Goal: Task Accomplishment & Management: Complete application form

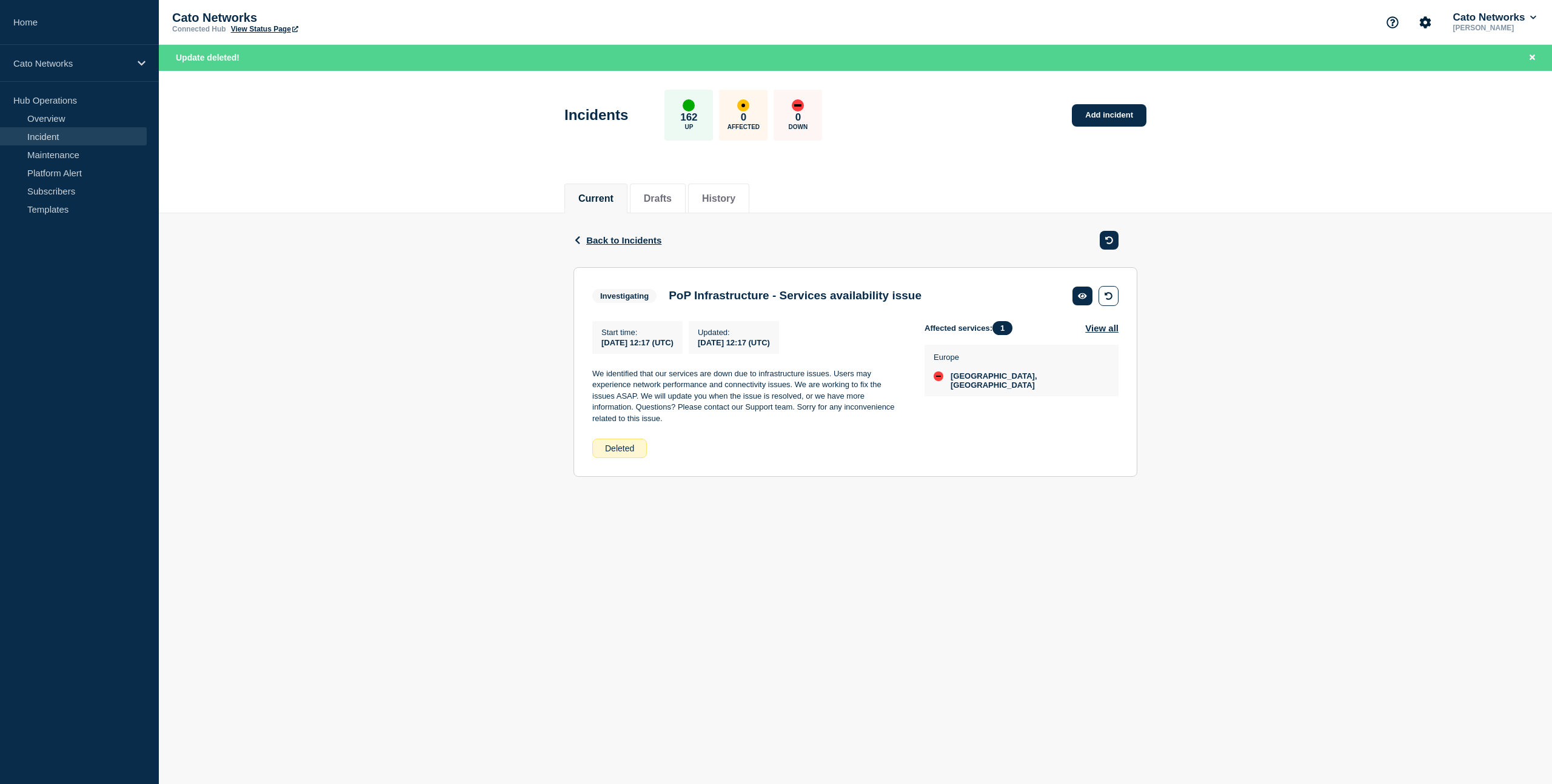
drag, startPoint x: 71, startPoint y: 153, endPoint x: 395, endPoint y: 219, distance: 330.7
click at [71, 153] on link "Maintenance" at bounding box center [74, 154] width 147 height 19
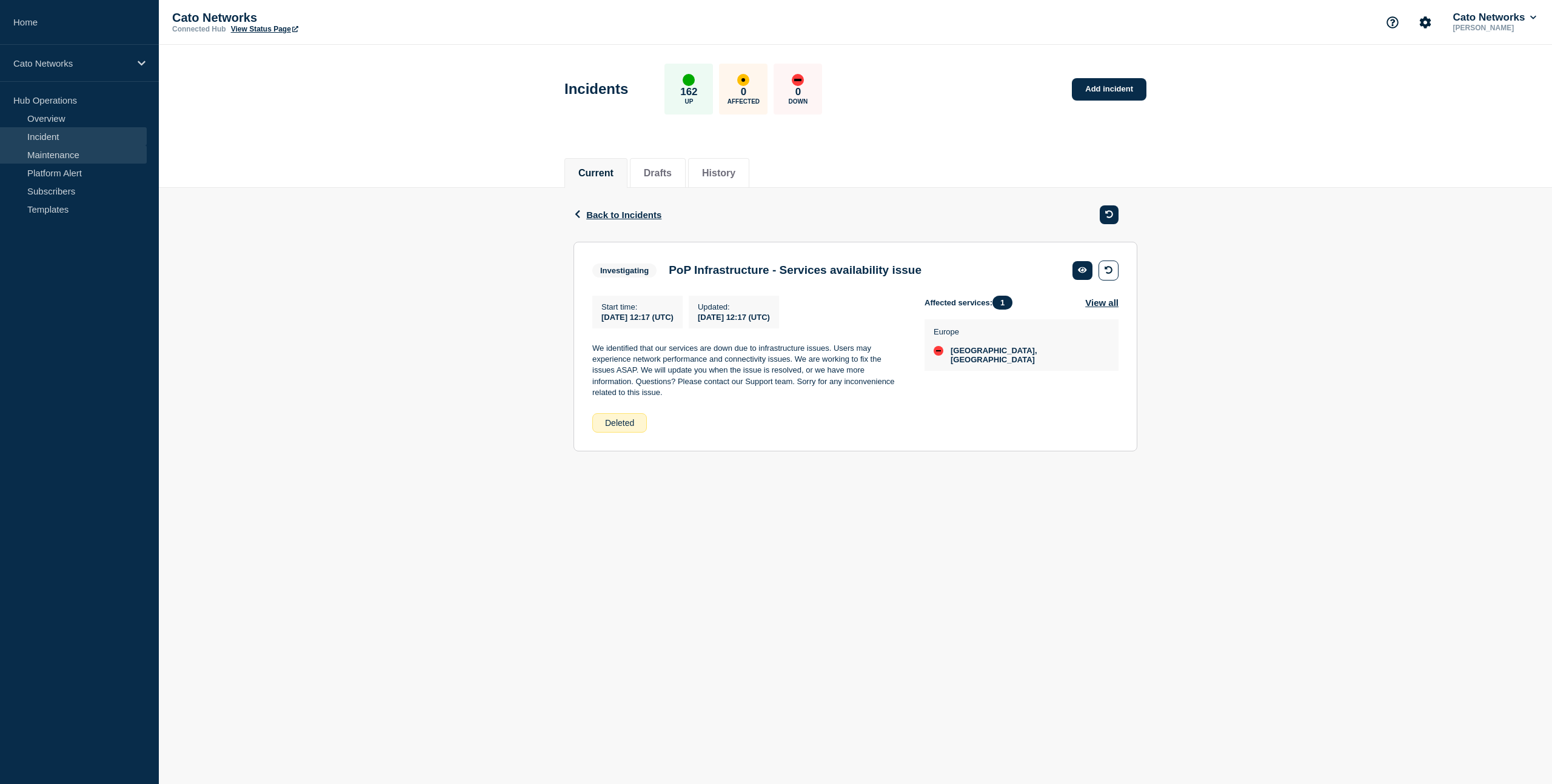
click at [69, 154] on link "Maintenance" at bounding box center [74, 154] width 147 height 19
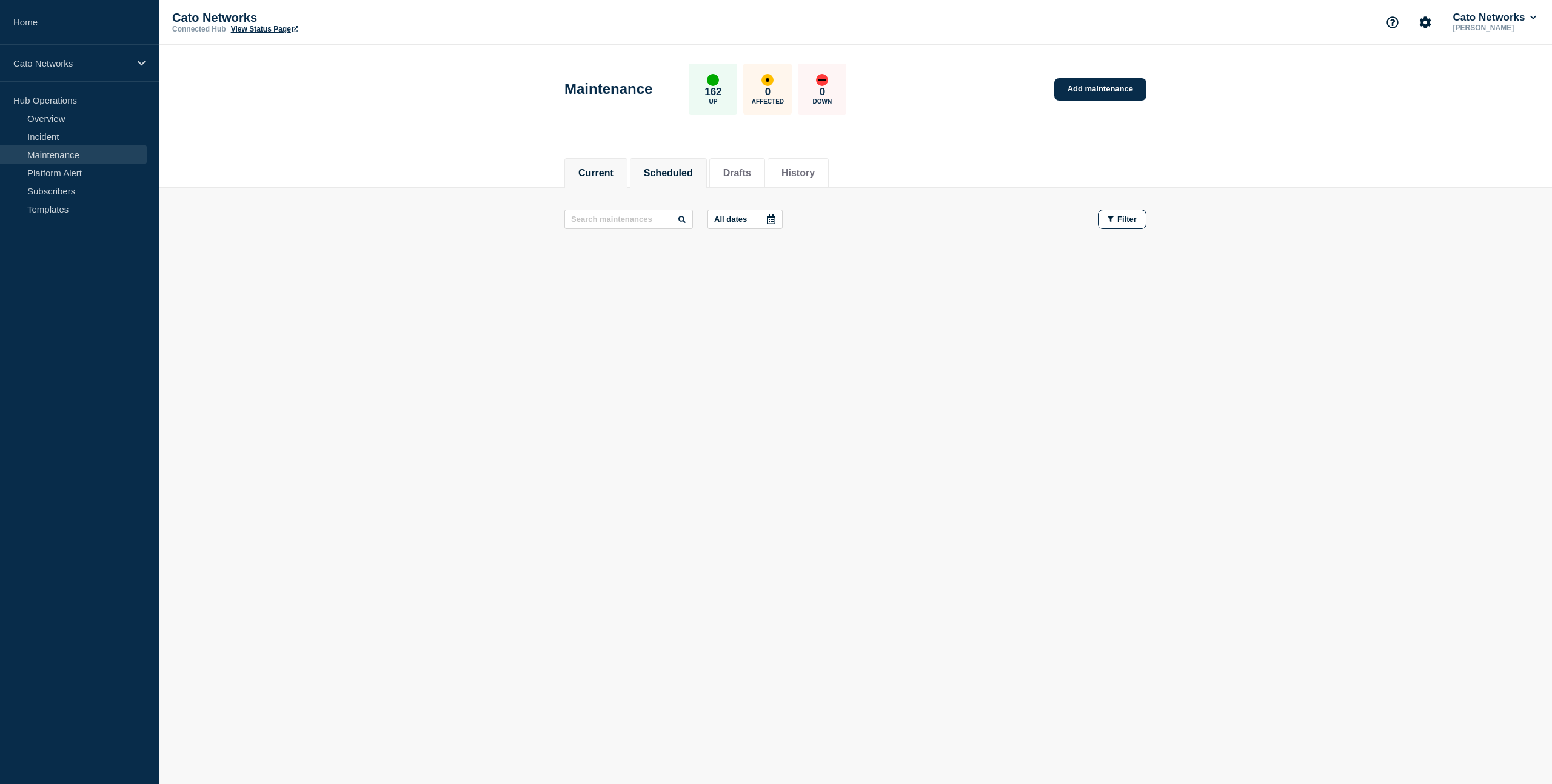
click at [662, 172] on button "Scheduled" at bounding box center [668, 173] width 49 height 11
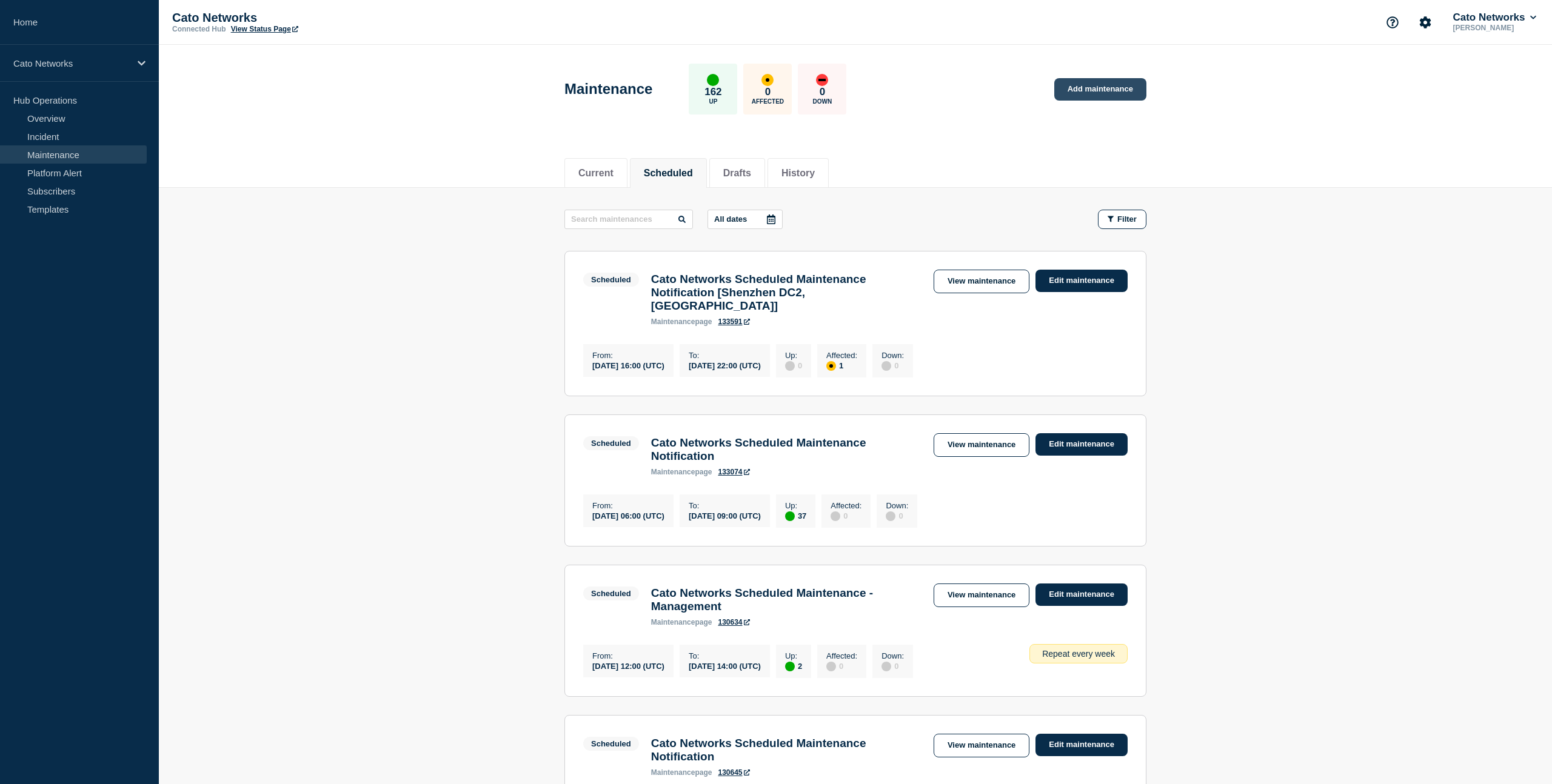
click at [1079, 93] on link "Add maintenance" at bounding box center [1100, 89] width 92 height 22
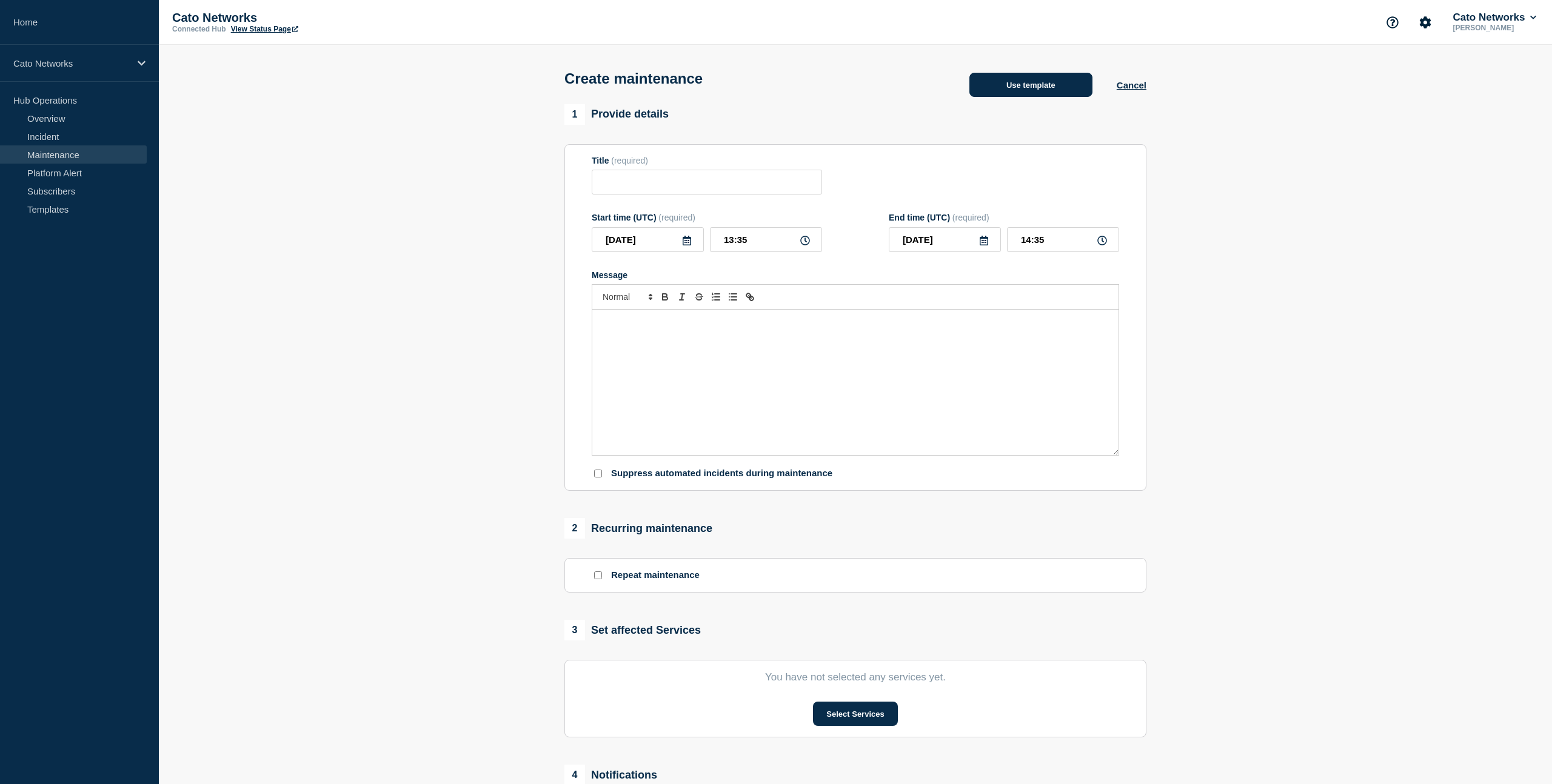
click at [1039, 90] on button "Use template" at bounding box center [1031, 85] width 123 height 24
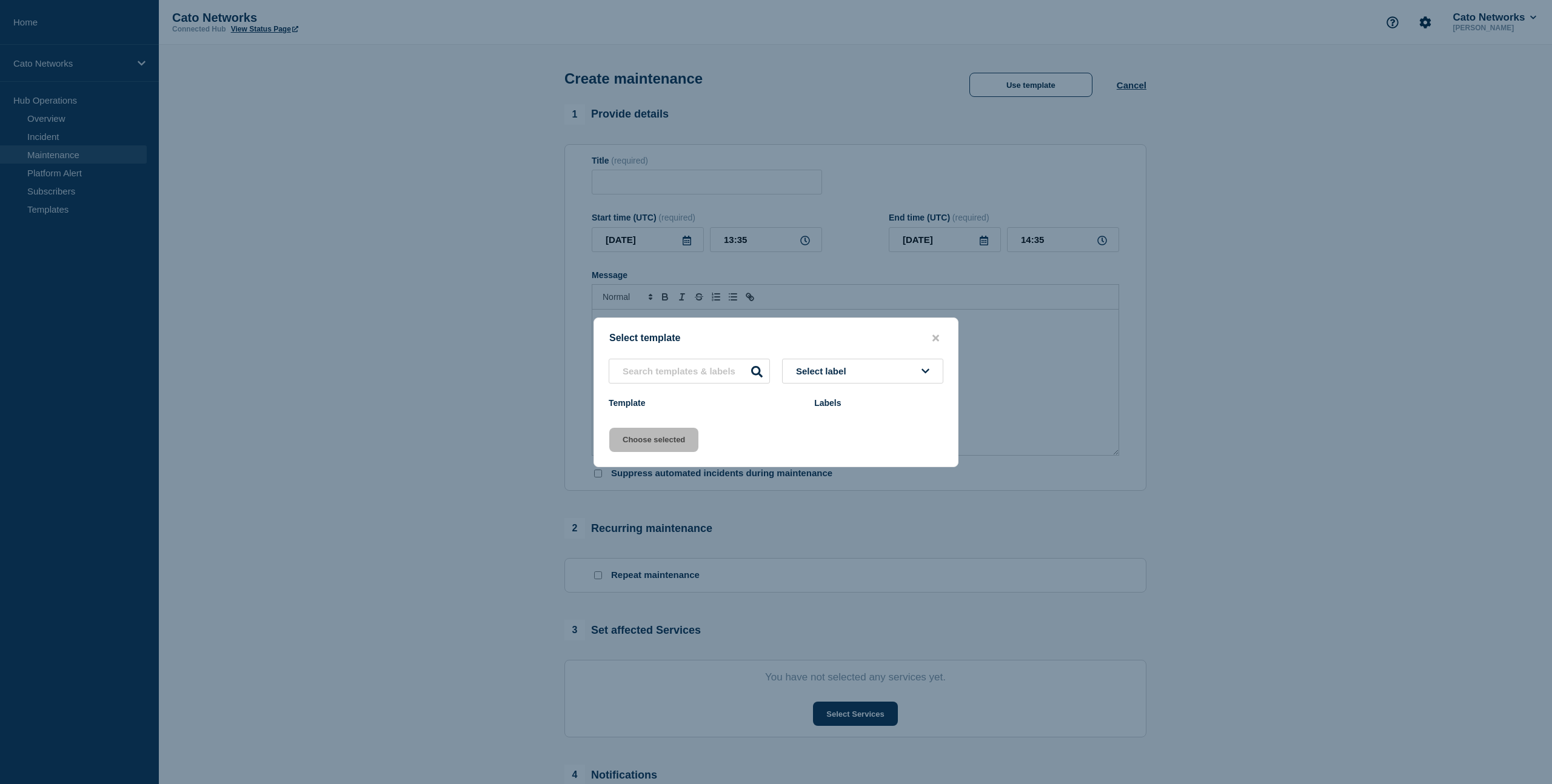
click at [836, 407] on div "Labels" at bounding box center [878, 403] width 129 height 9
click at [903, 368] on button "Select label" at bounding box center [863, 371] width 161 height 25
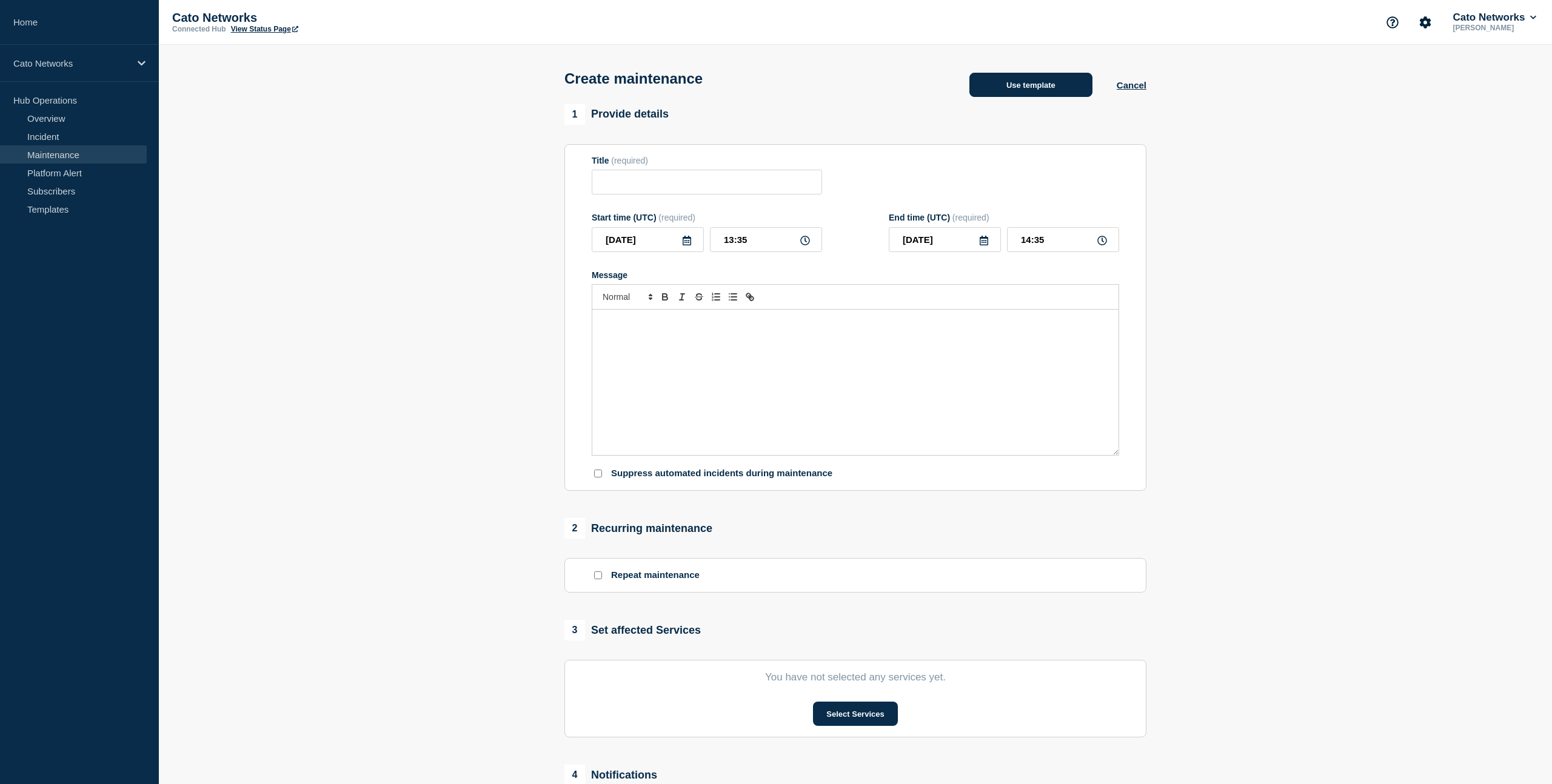
click at [1051, 93] on button "Use template" at bounding box center [1031, 85] width 123 height 24
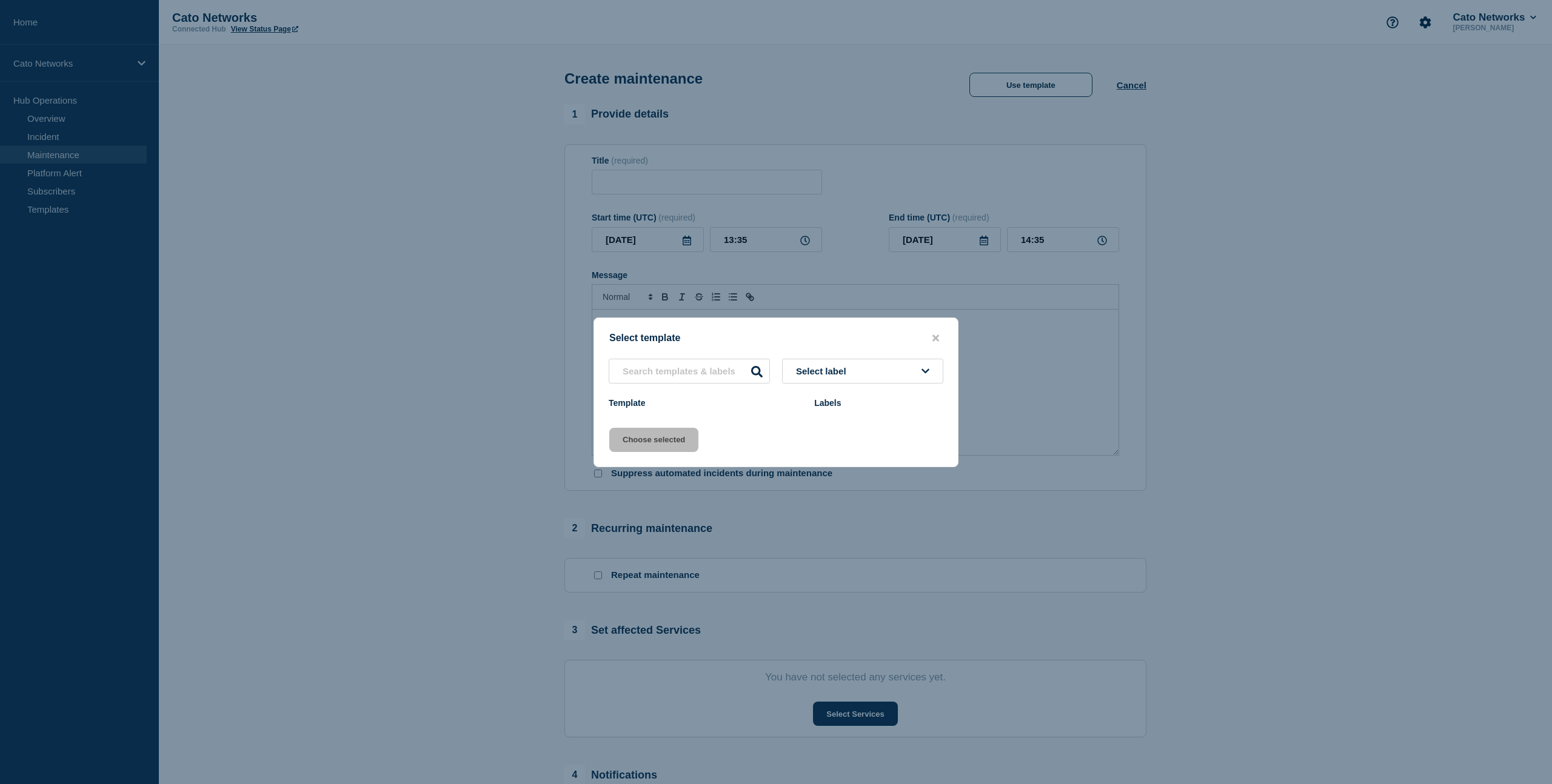
click at [1481, 27] on div at bounding box center [776, 392] width 1552 height 784
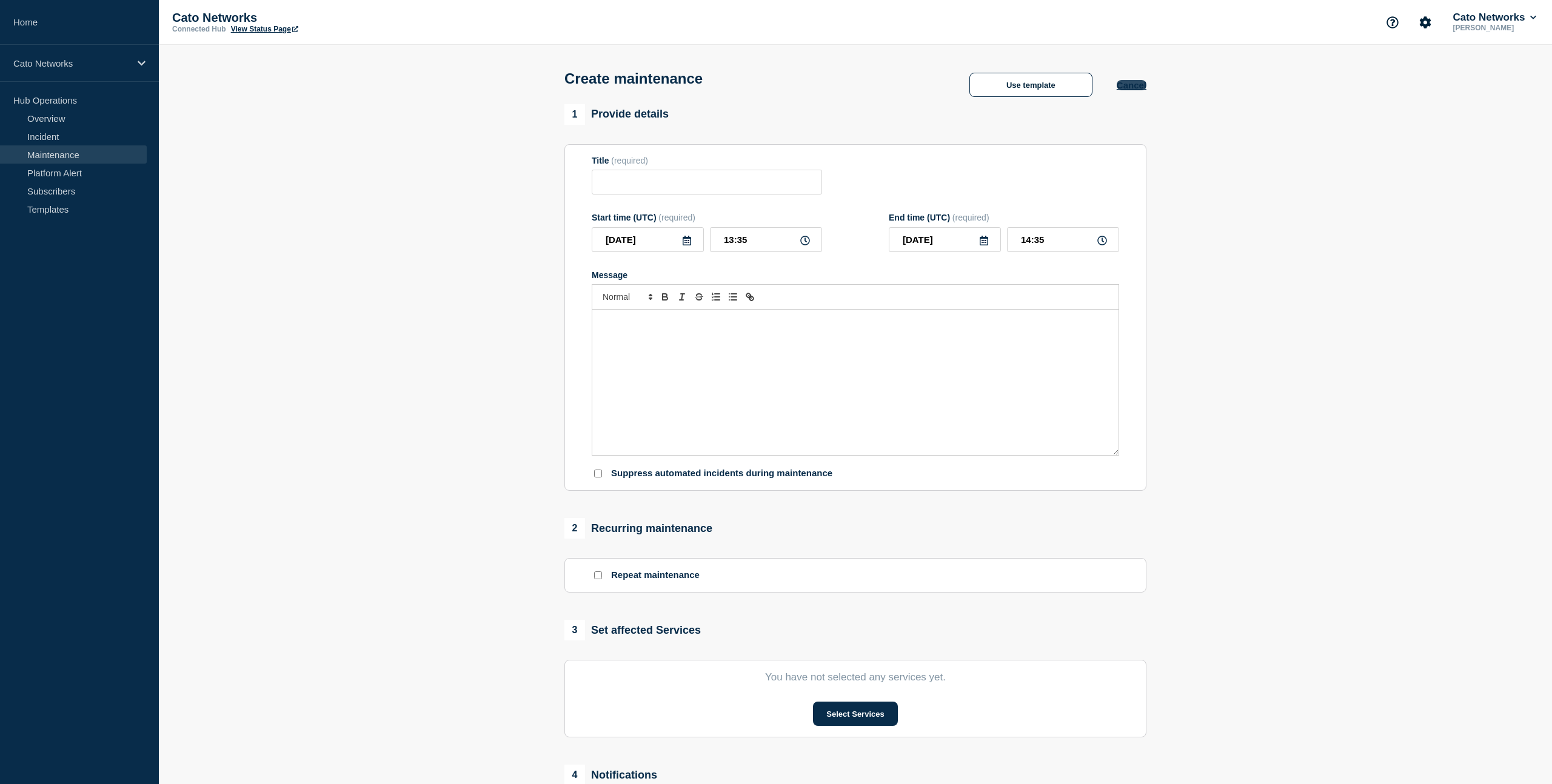
click at [1127, 87] on button "Cancel" at bounding box center [1131, 85] width 30 height 10
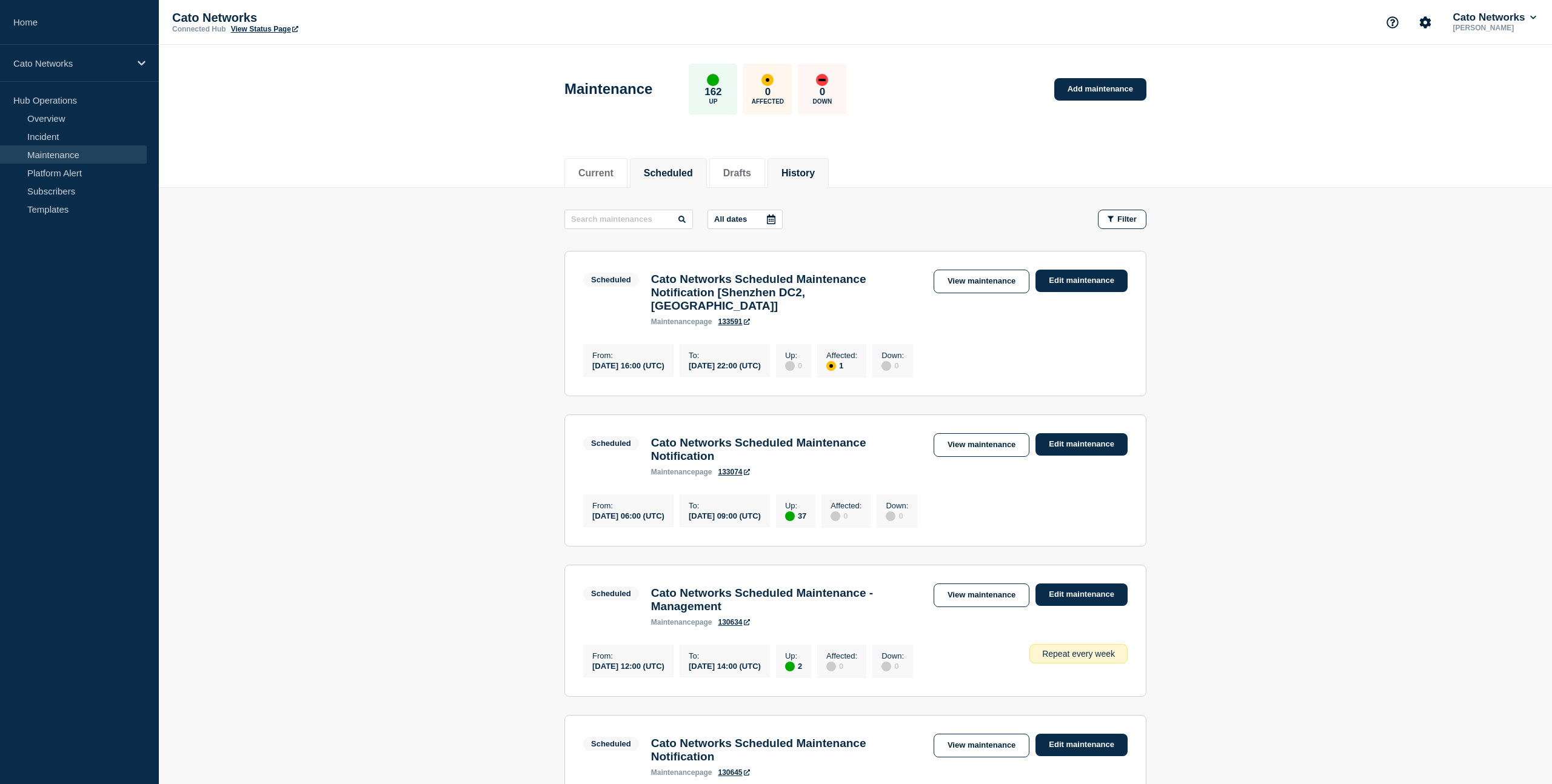
click at [794, 171] on button "History" at bounding box center [798, 173] width 33 height 11
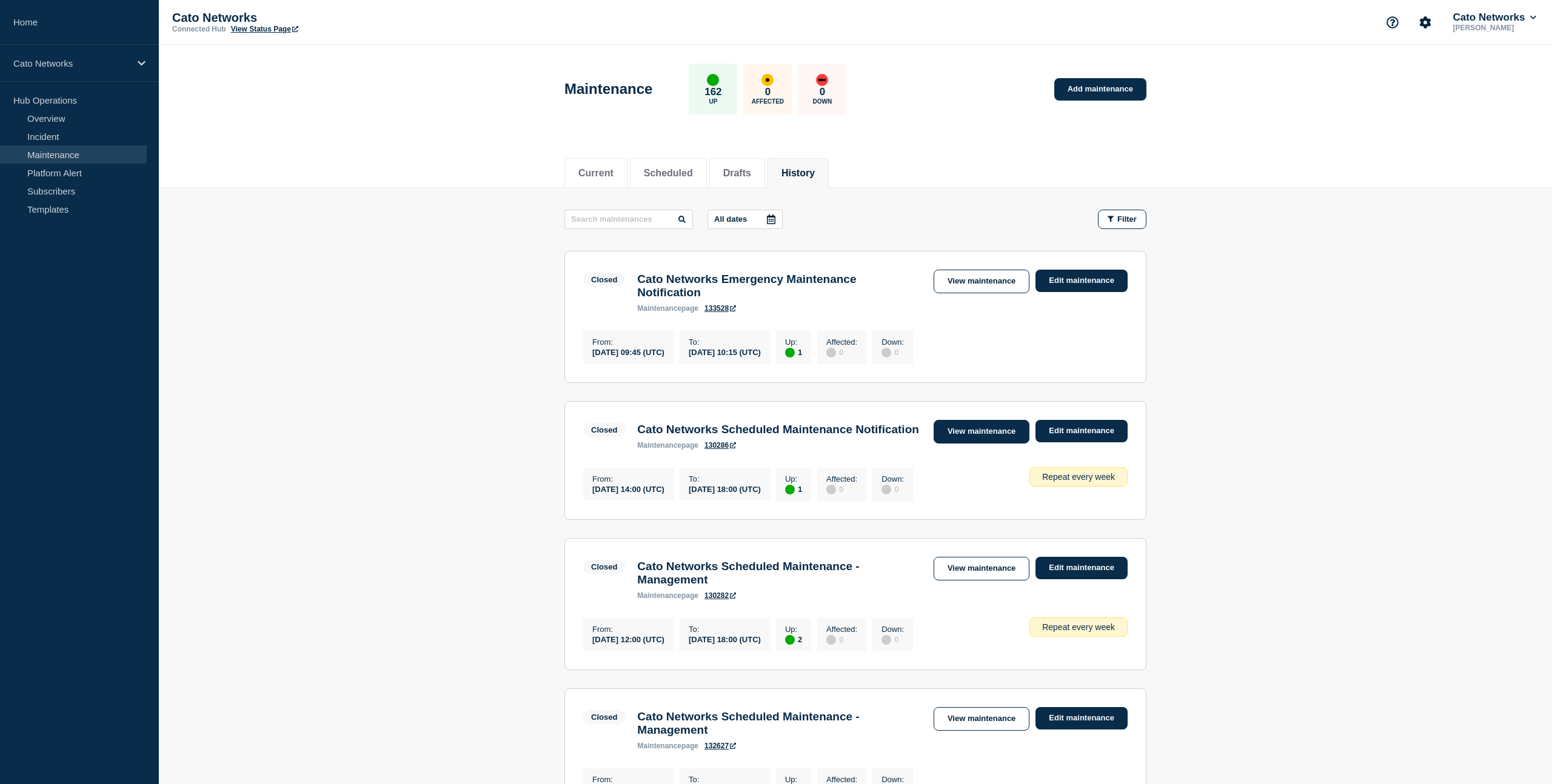
click at [989, 444] on link "View maintenance" at bounding box center [981, 432] width 96 height 23
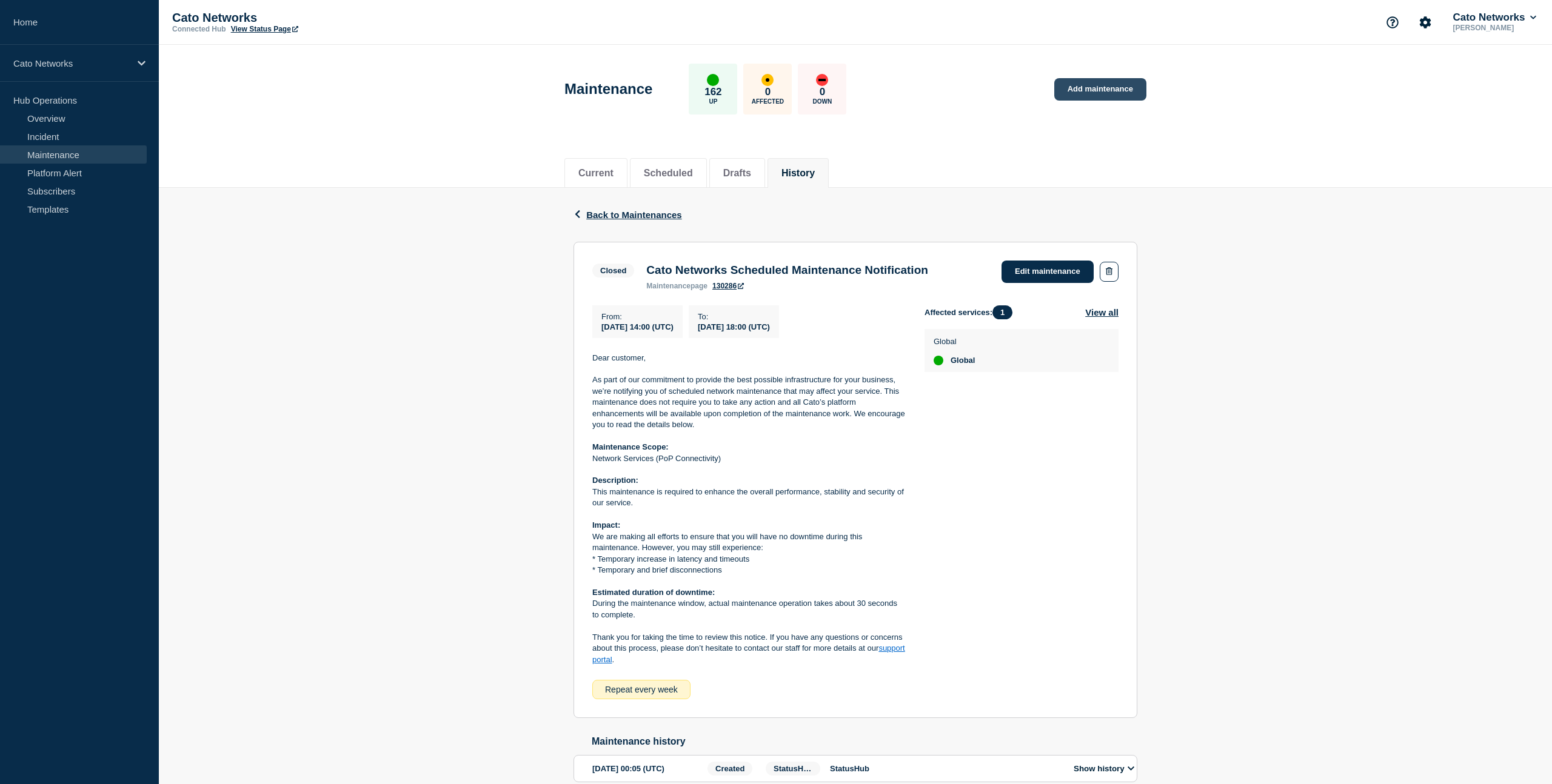
click at [1088, 84] on link "Add maintenance" at bounding box center [1100, 89] width 92 height 22
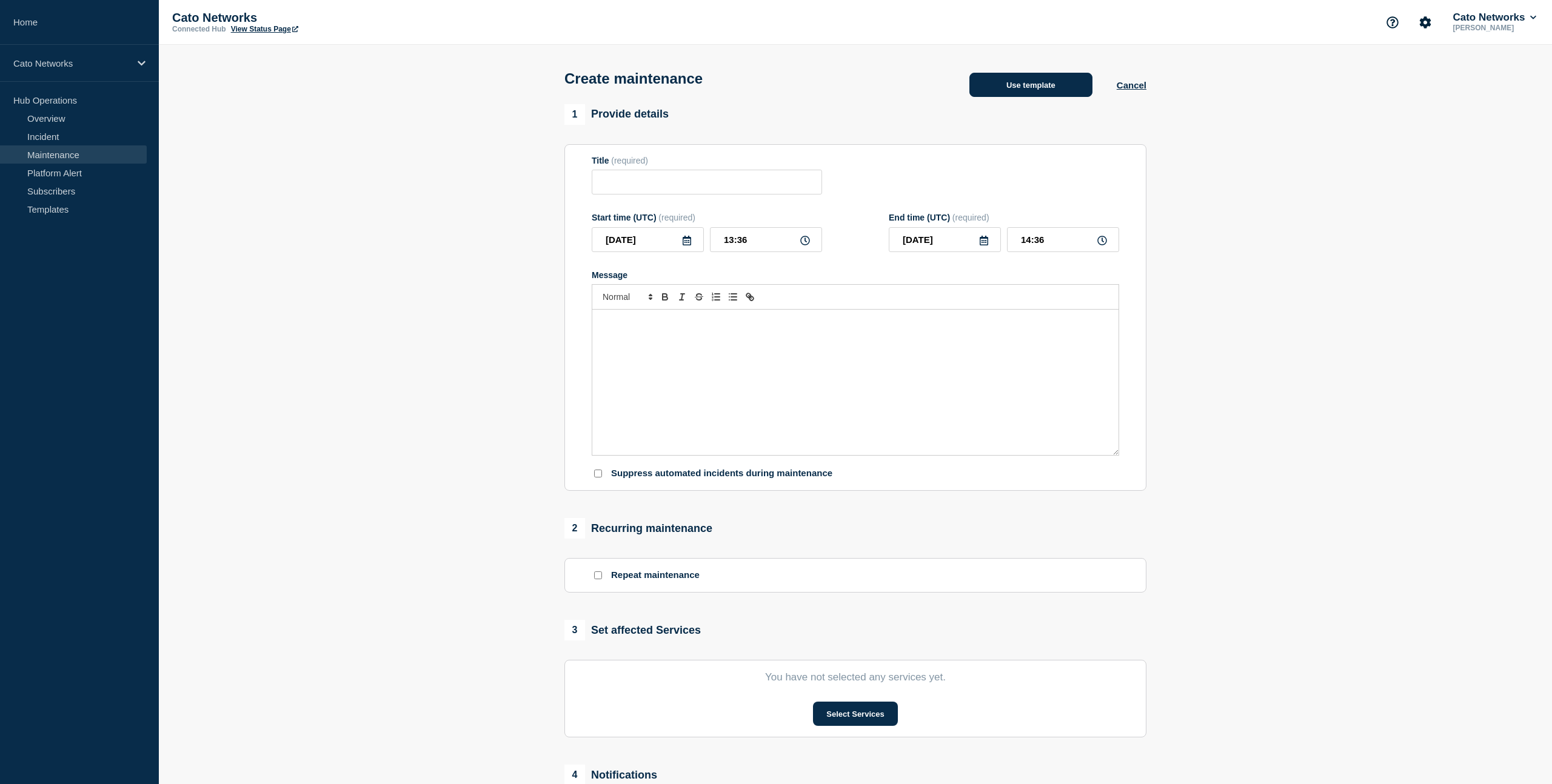
click at [1037, 89] on button "Use template" at bounding box center [1031, 85] width 123 height 24
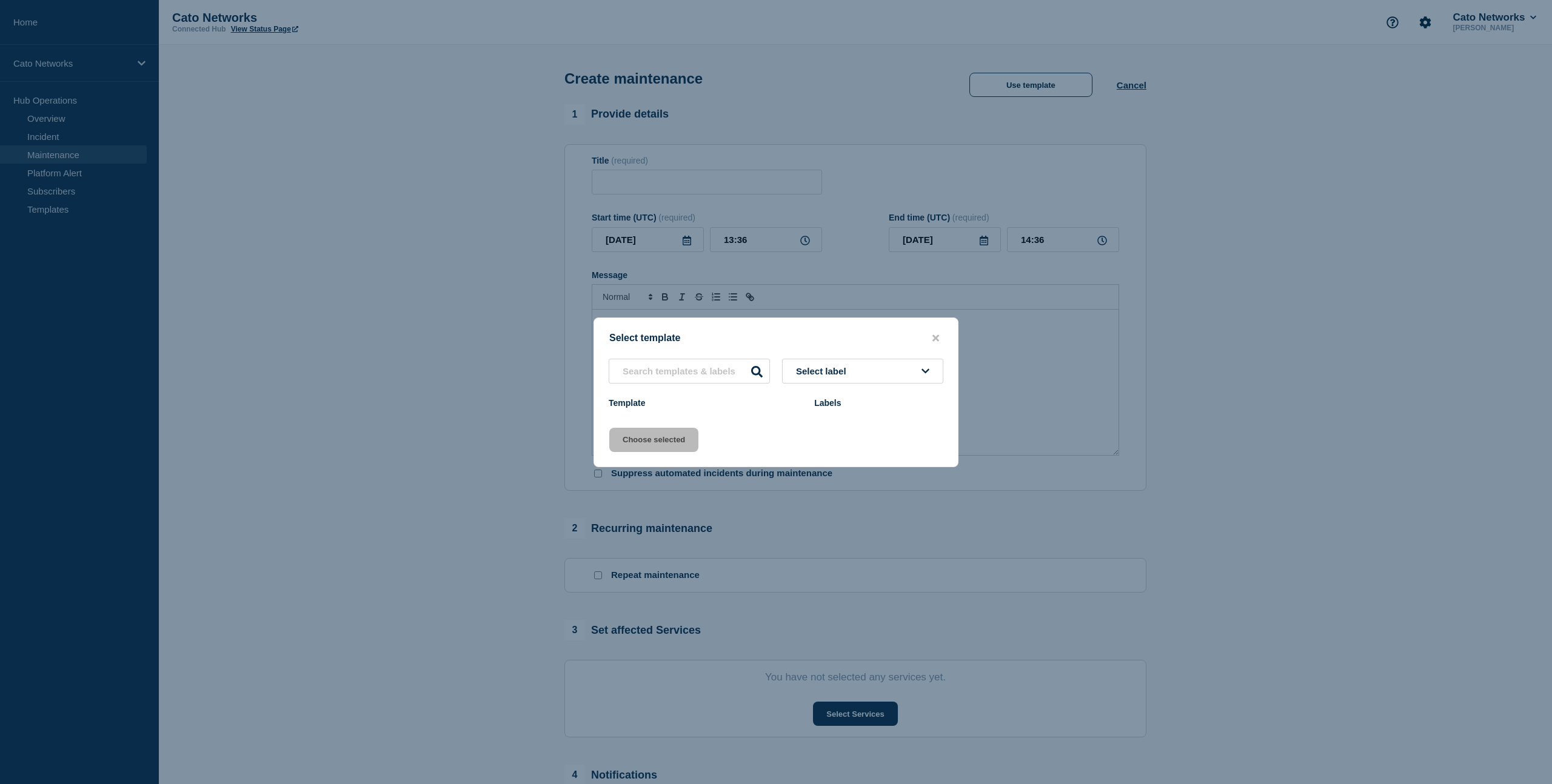
click at [871, 367] on button "Select label" at bounding box center [863, 371] width 161 height 25
click at [631, 405] on div "Template" at bounding box center [705, 403] width 194 height 9
click at [700, 371] on input "text" at bounding box center [689, 371] width 161 height 25
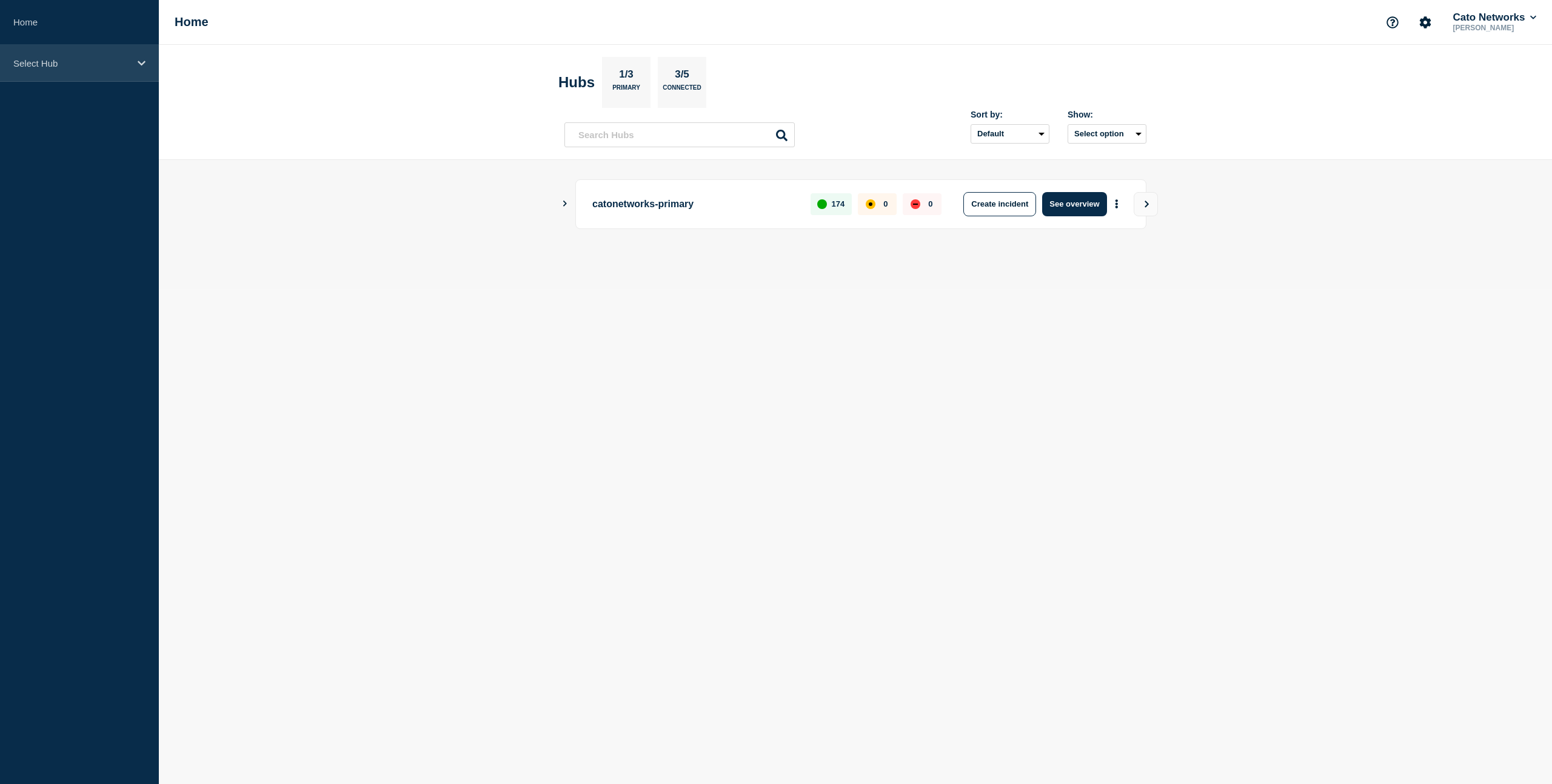
click at [135, 73] on div "Select Hub" at bounding box center [79, 63] width 159 height 37
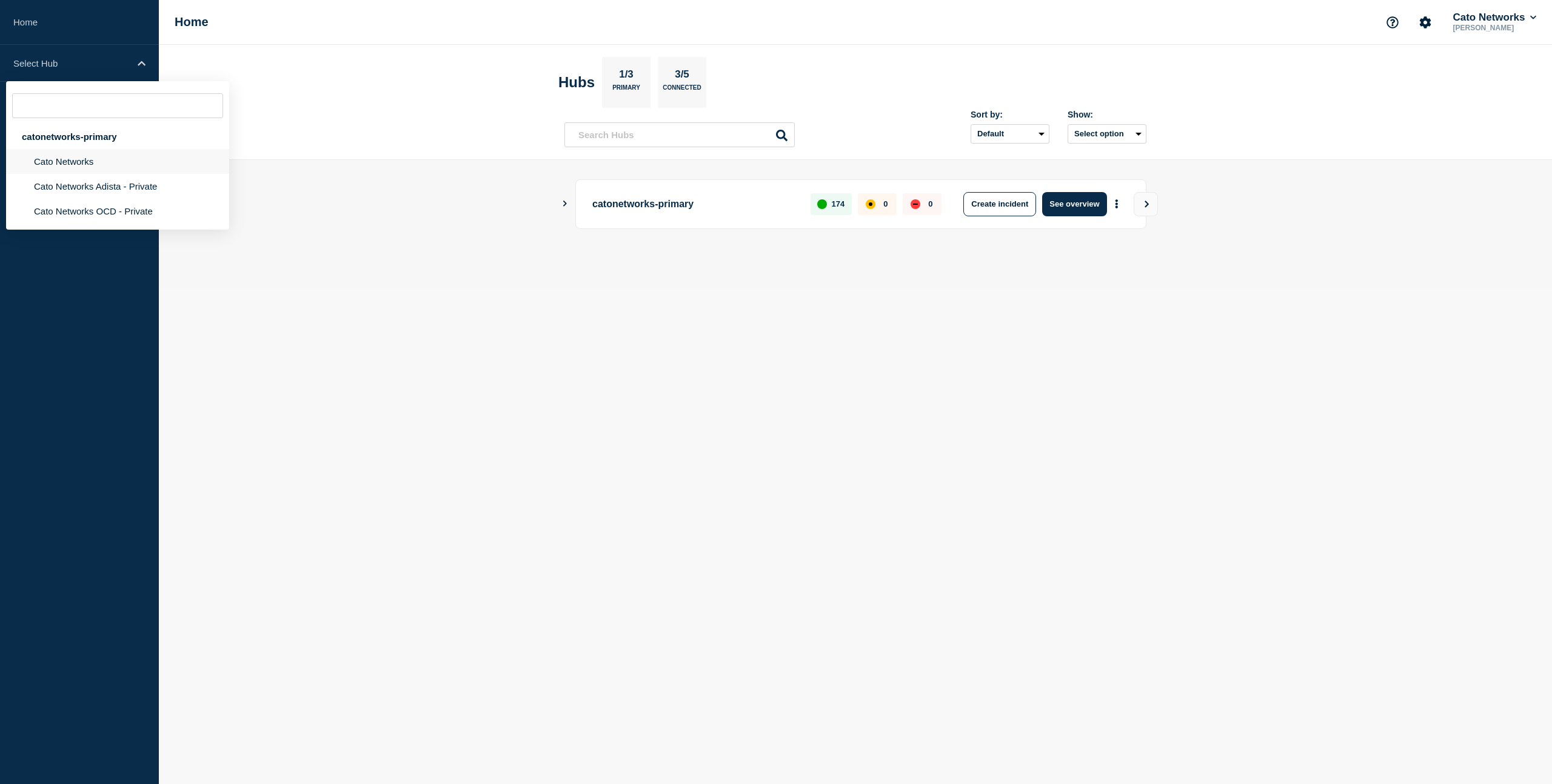
click at [75, 163] on li "Cato Networks" at bounding box center [118, 161] width 223 height 25
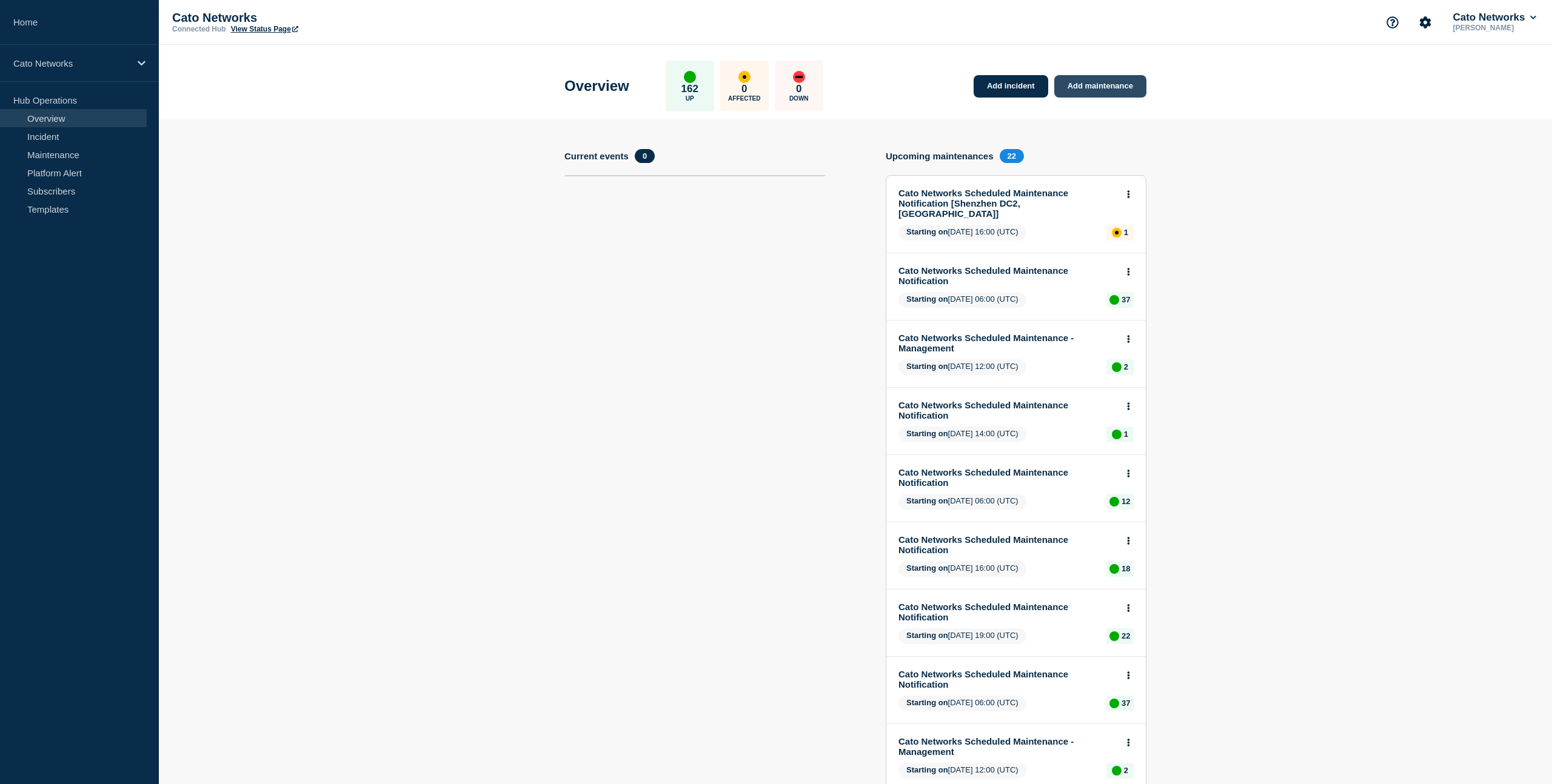
click at [1095, 86] on link "Add maintenance" at bounding box center [1100, 86] width 92 height 22
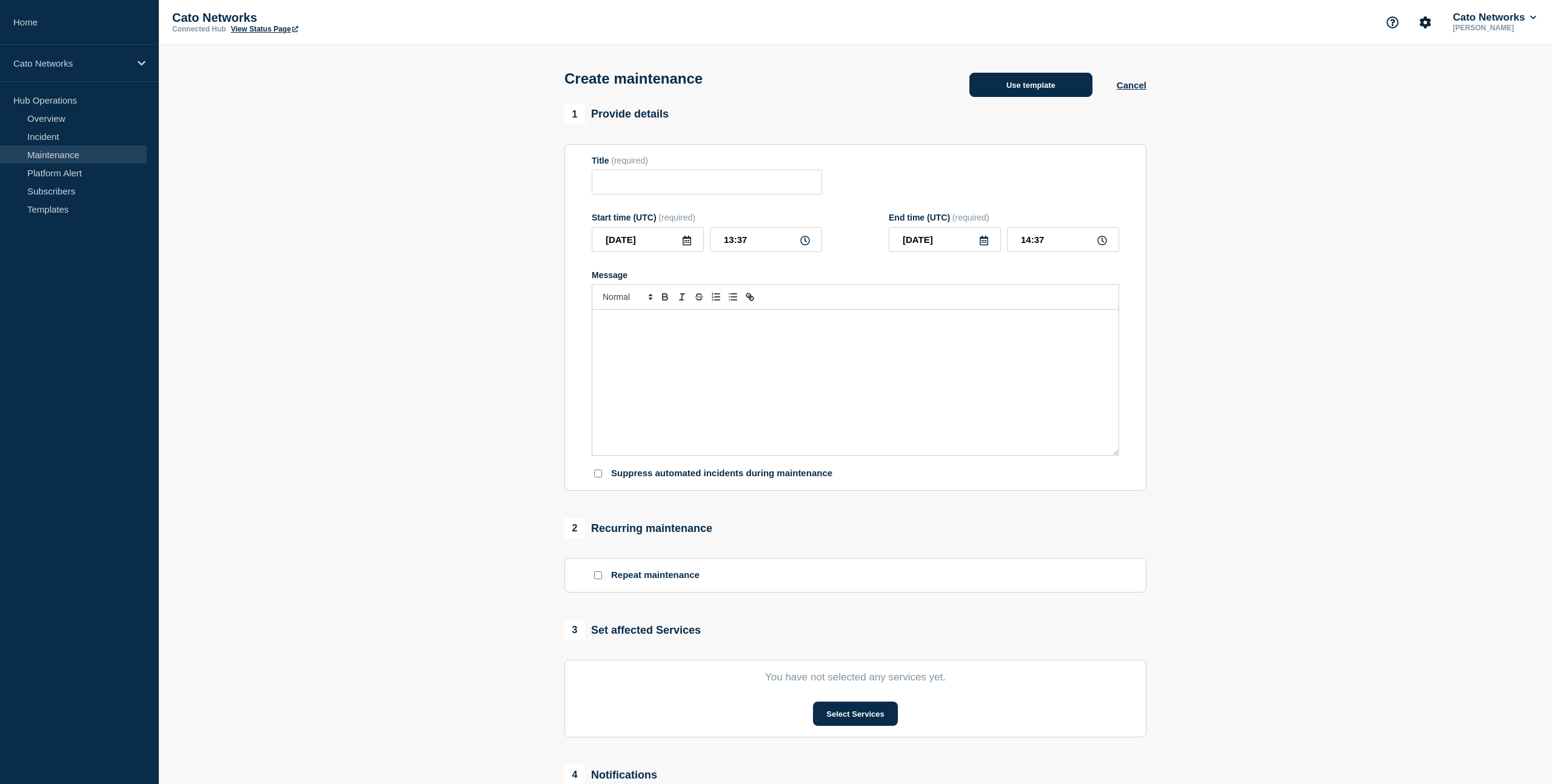
click at [1026, 93] on button "Use template" at bounding box center [1031, 85] width 123 height 24
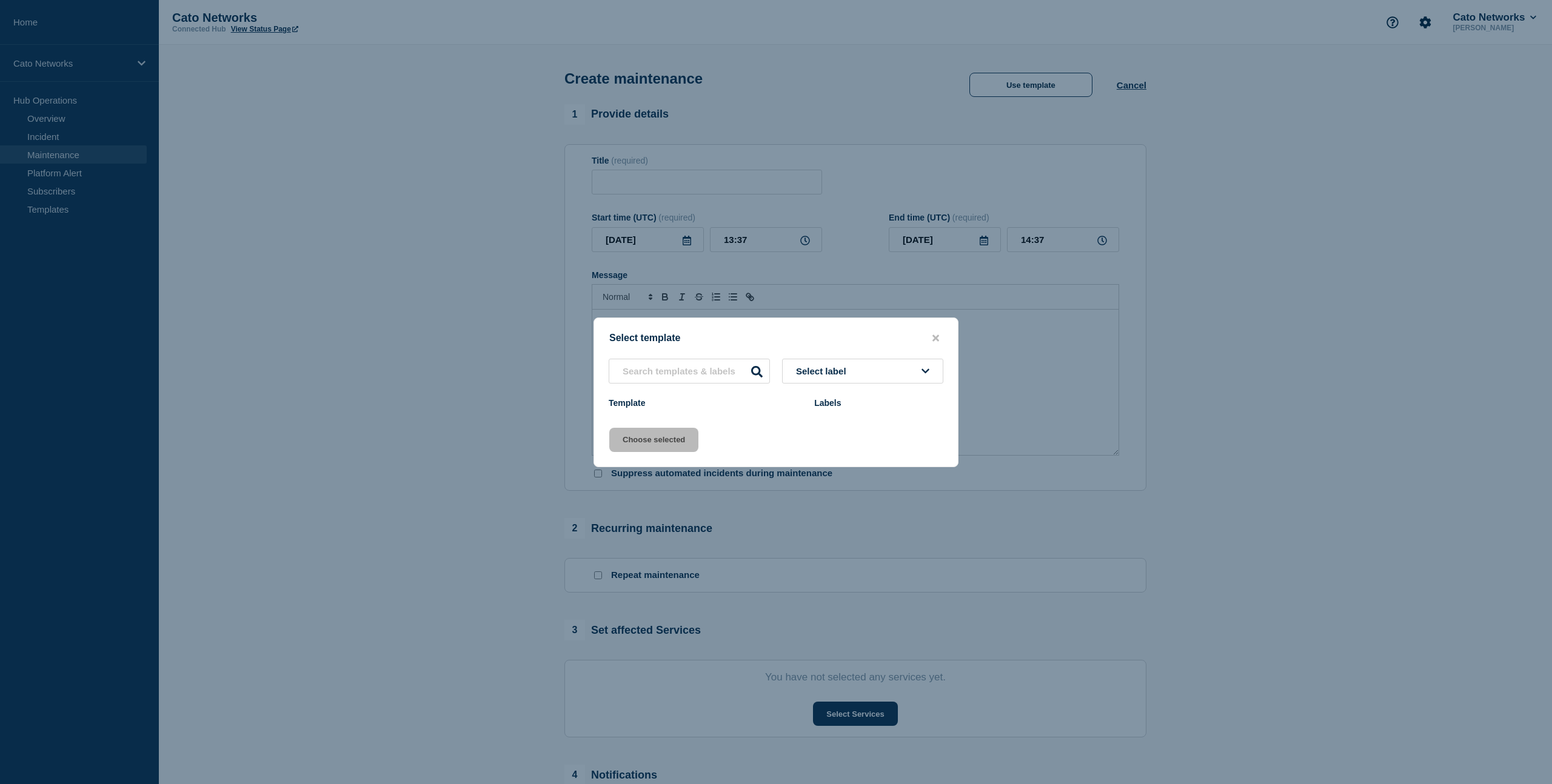
click at [867, 369] on button "Select label" at bounding box center [863, 371] width 161 height 25
click at [932, 336] on icon "close button" at bounding box center [935, 338] width 7 height 9
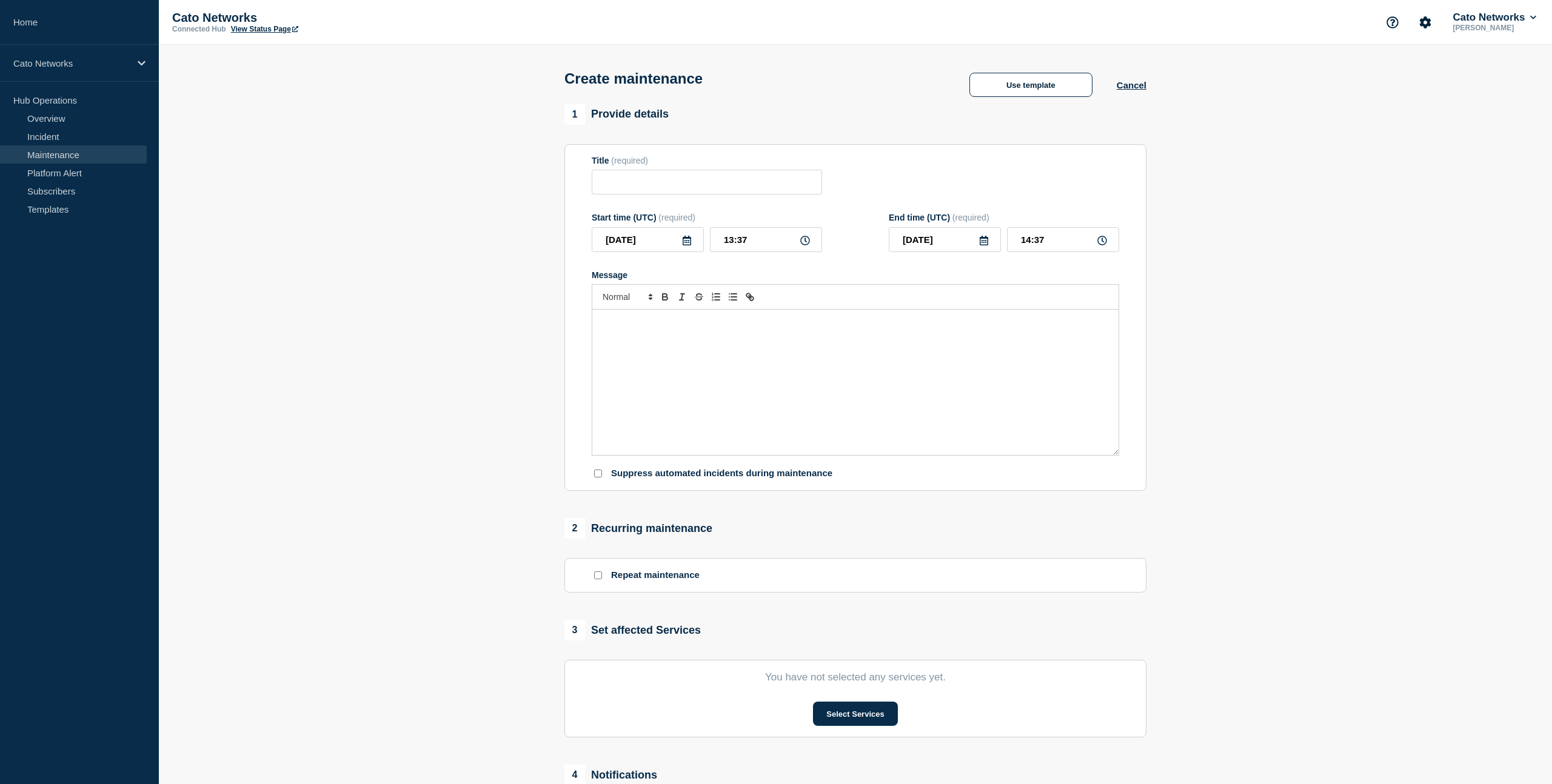
click at [863, 94] on div "Create maintenance Use template Cancel" at bounding box center [855, 74] width 609 height 60
click at [708, 181] on input "Title" at bounding box center [707, 181] width 231 height 25
click at [1133, 88] on button "Cancel" at bounding box center [1131, 85] width 30 height 10
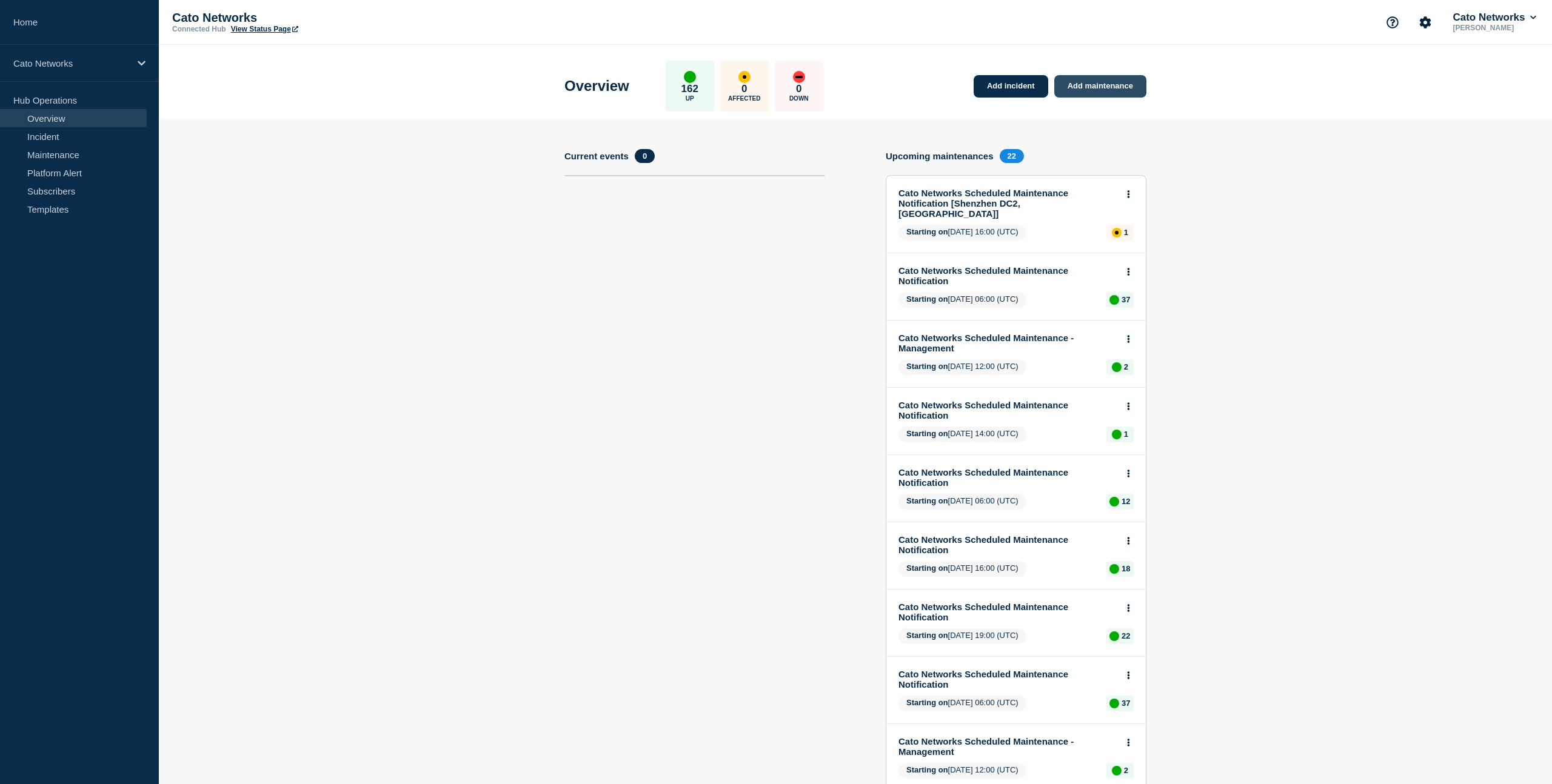
click at [1087, 92] on link "Add maintenance" at bounding box center [1100, 86] width 92 height 22
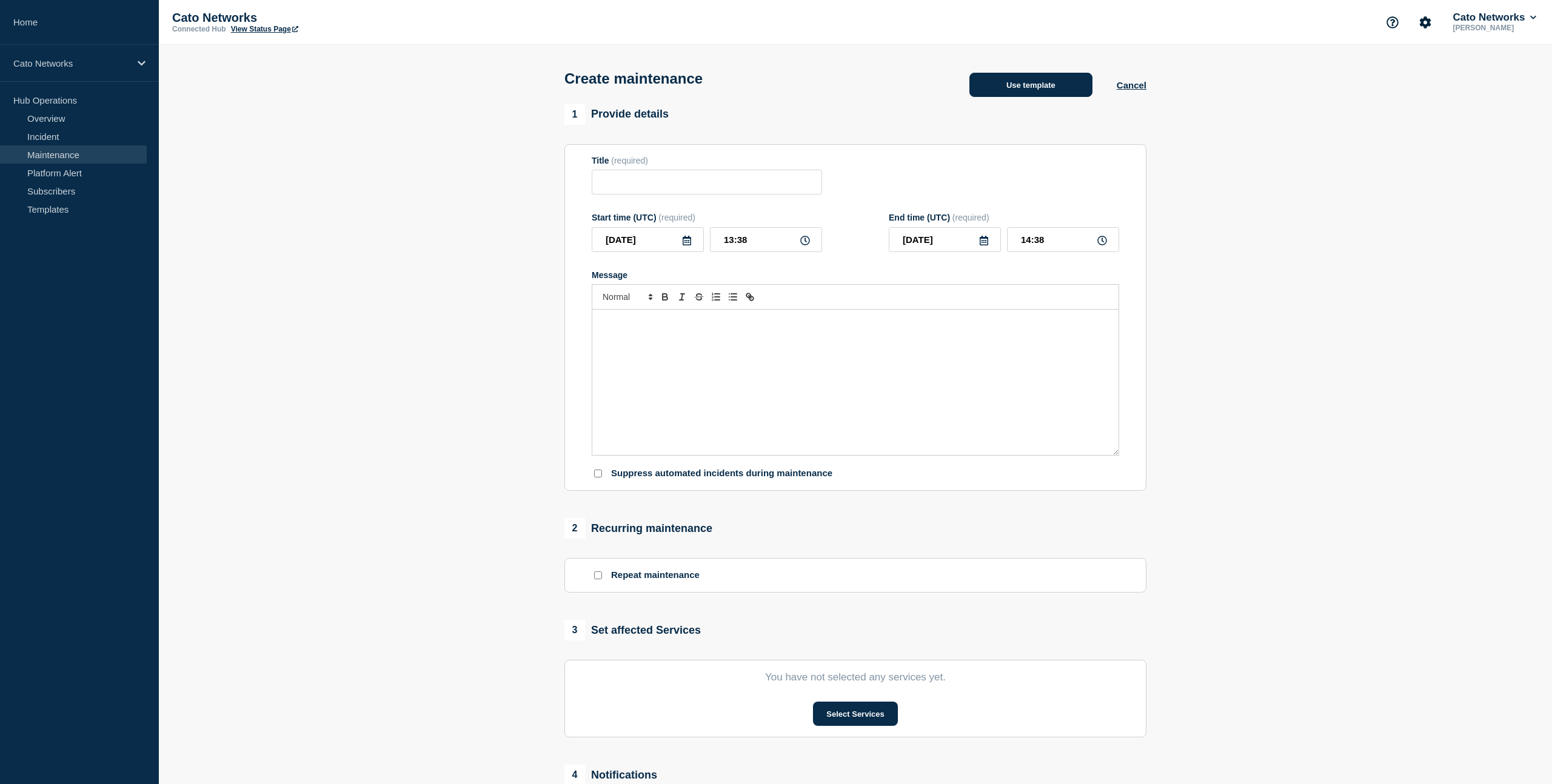
click at [1037, 93] on button "Use template" at bounding box center [1031, 85] width 123 height 24
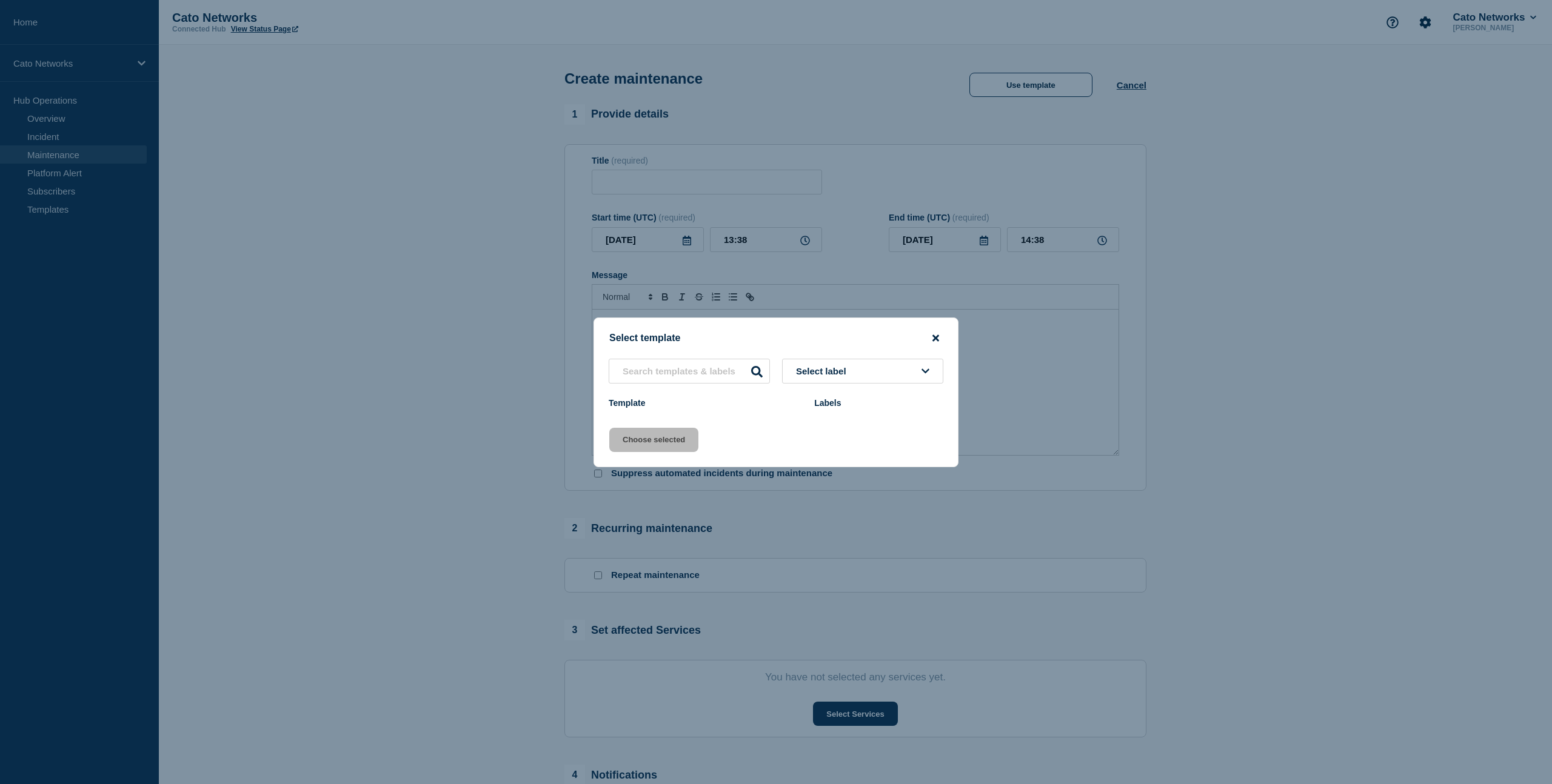
click at [933, 339] on icon "close button" at bounding box center [935, 338] width 7 height 9
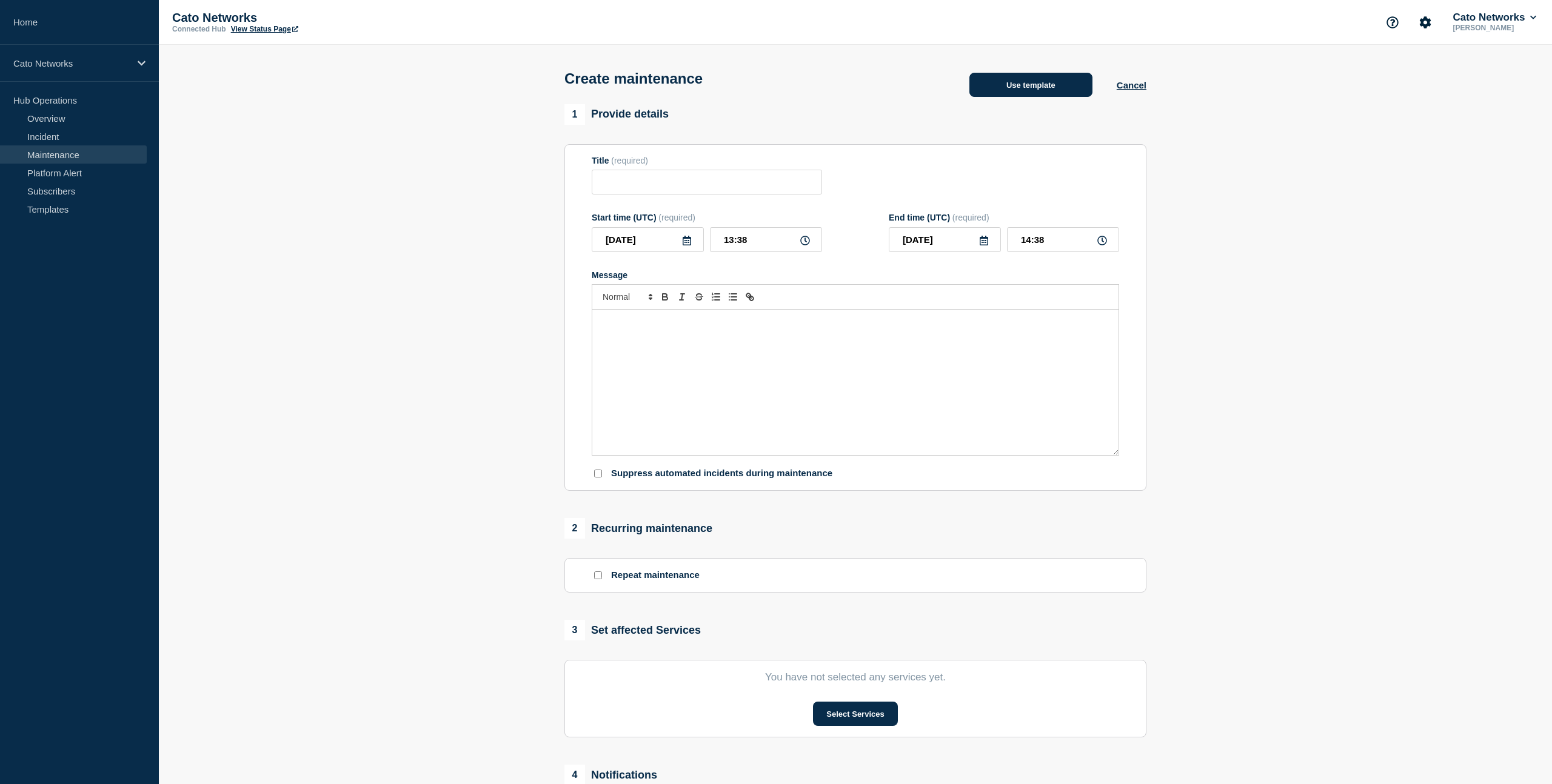
click at [1019, 91] on button "Use template" at bounding box center [1031, 85] width 123 height 24
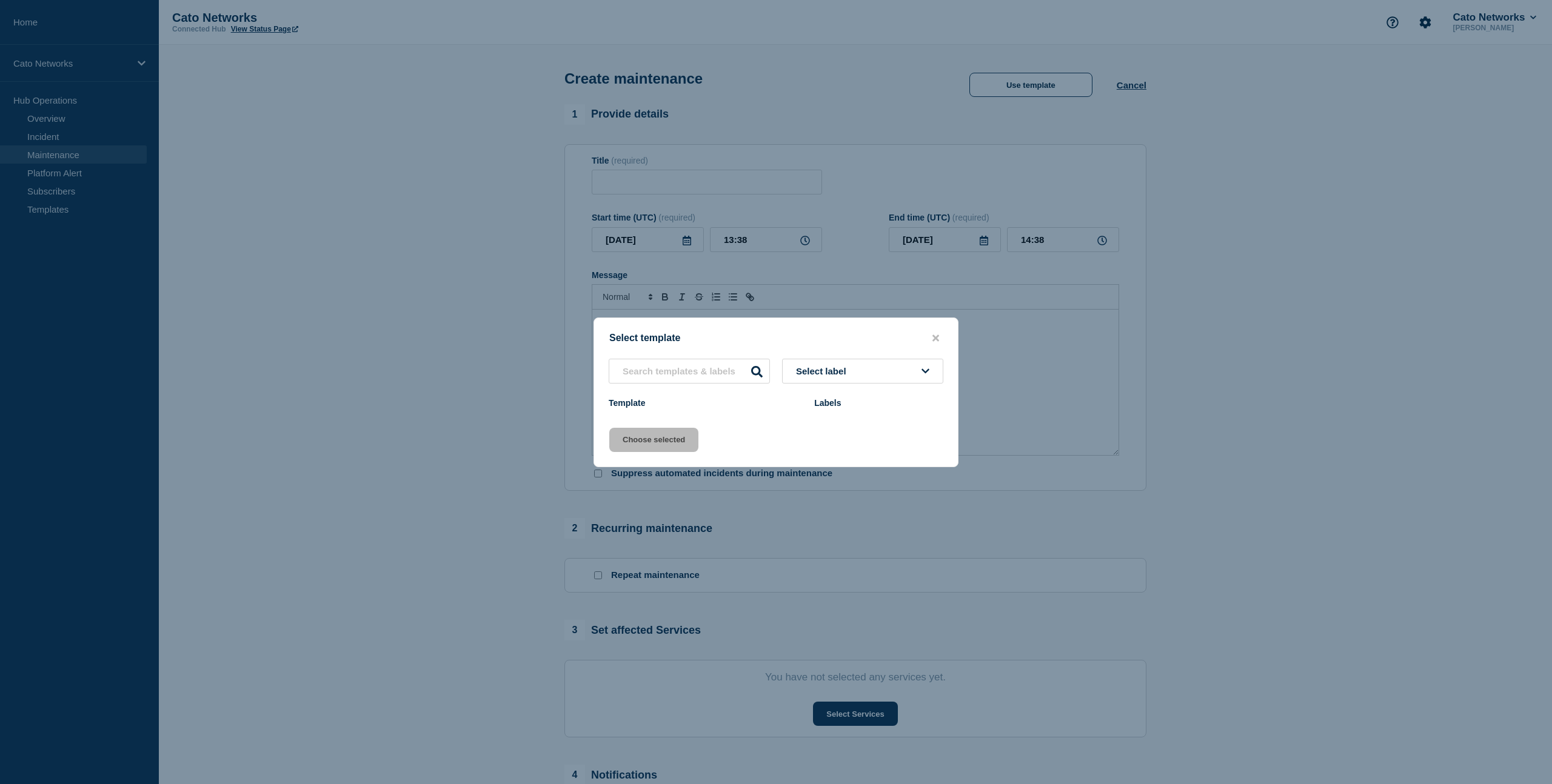
click at [849, 376] on span "Select label" at bounding box center [823, 371] width 55 height 10
click at [636, 377] on input "text" at bounding box center [689, 371] width 161 height 25
type input "mainte"
click at [935, 337] on icon "close button" at bounding box center [935, 338] width 7 height 7
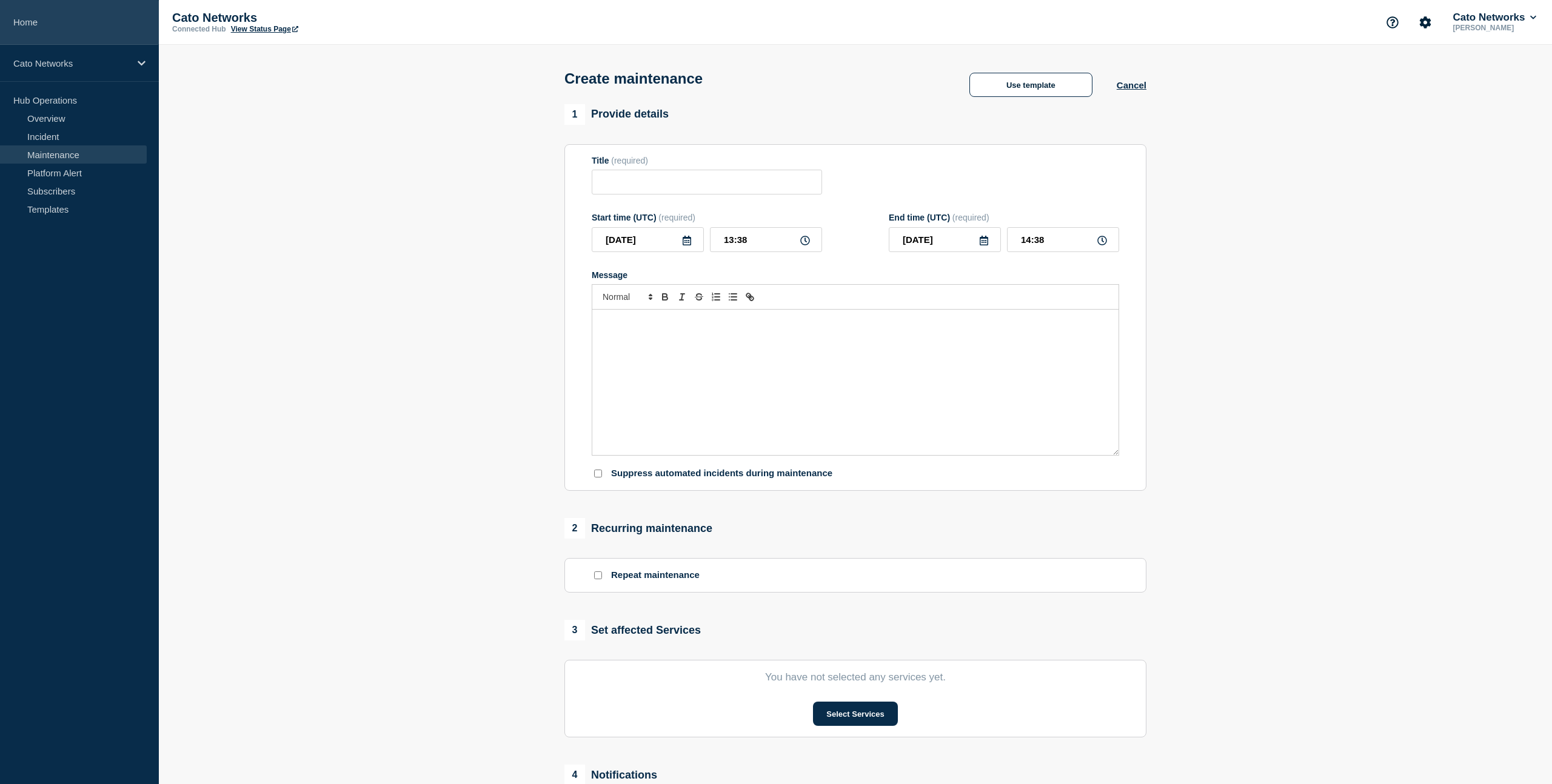
click at [27, 17] on link "Home" at bounding box center [79, 22] width 159 height 45
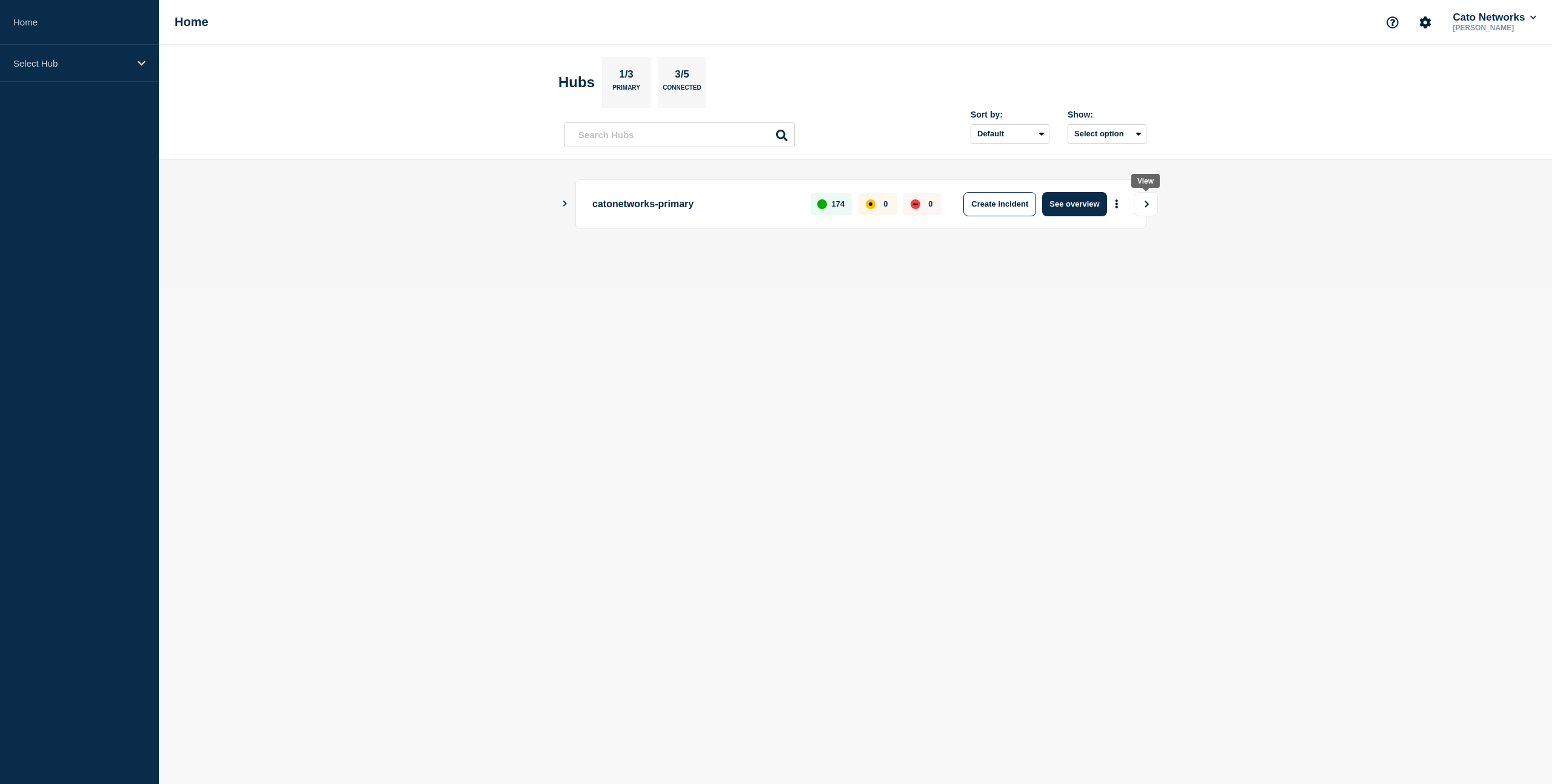
click at [1144, 205] on icon "View" at bounding box center [1146, 205] width 7 height 7
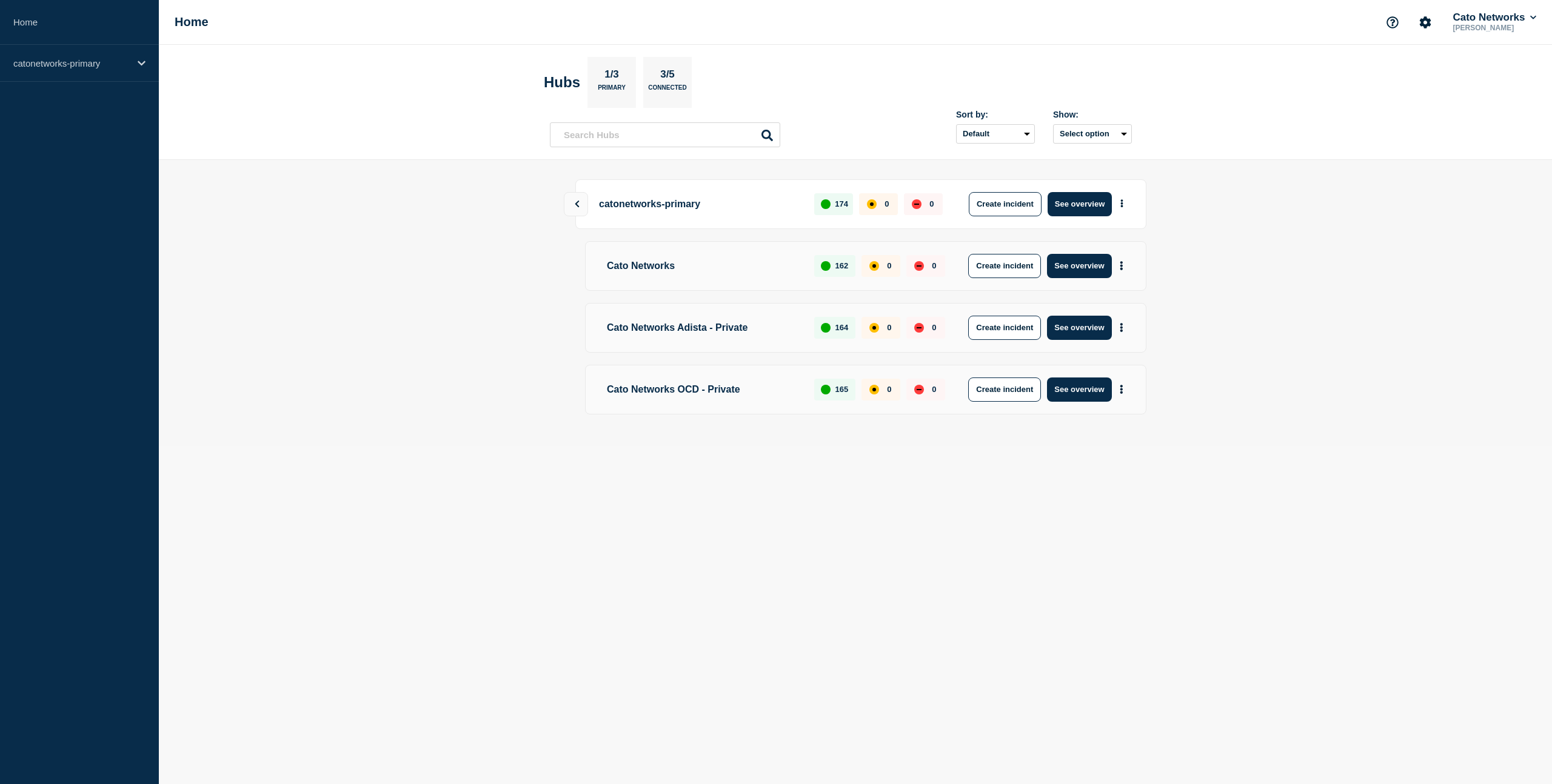
click at [729, 271] on p "Cato Networks" at bounding box center [701, 266] width 198 height 24
click at [571, 203] on button at bounding box center [576, 205] width 24 height 24
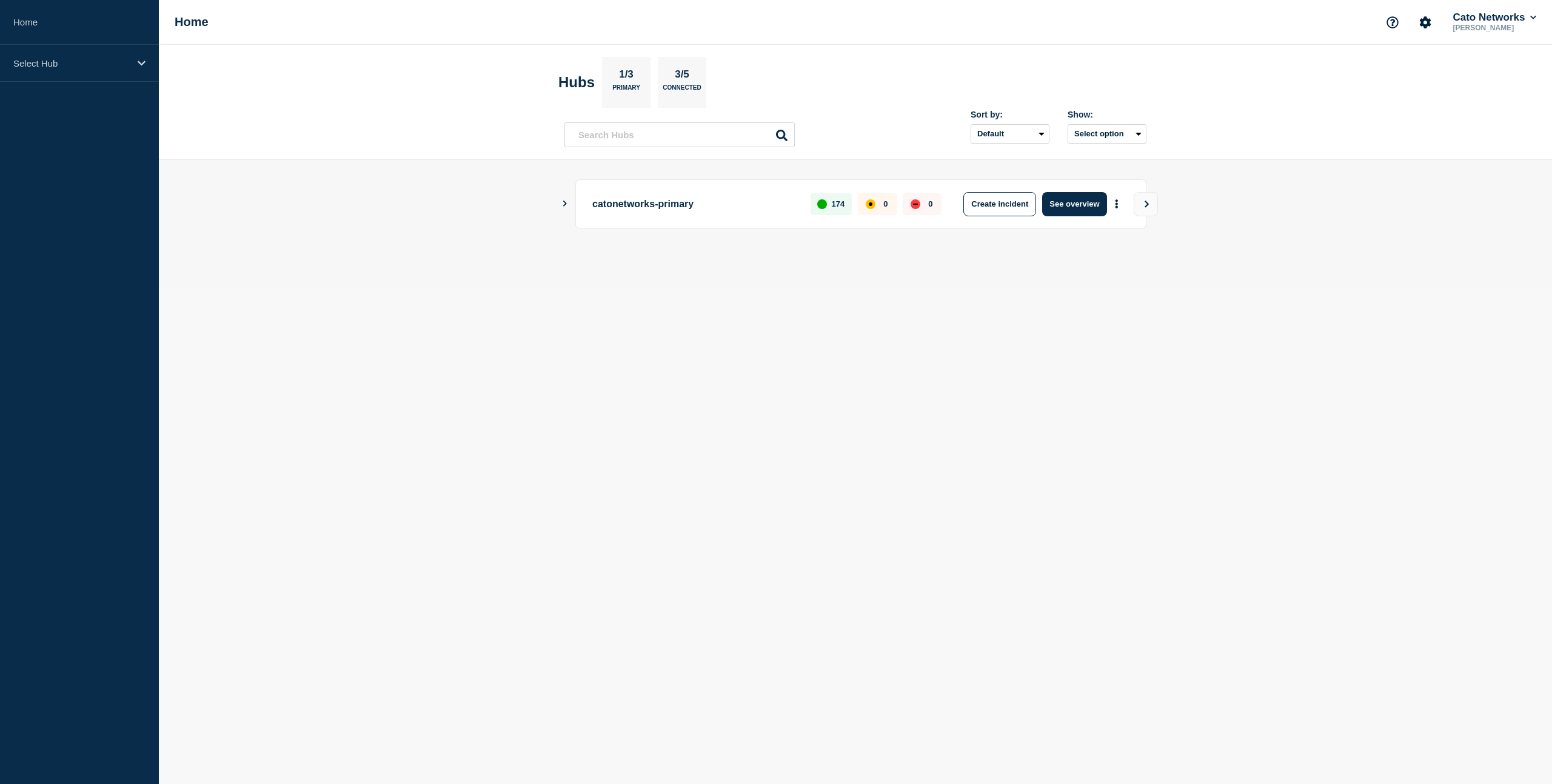
click at [673, 206] on p "catonetworks-primary" at bounding box center [695, 205] width 205 height 24
click at [1142, 203] on button "View" at bounding box center [1145, 205] width 24 height 24
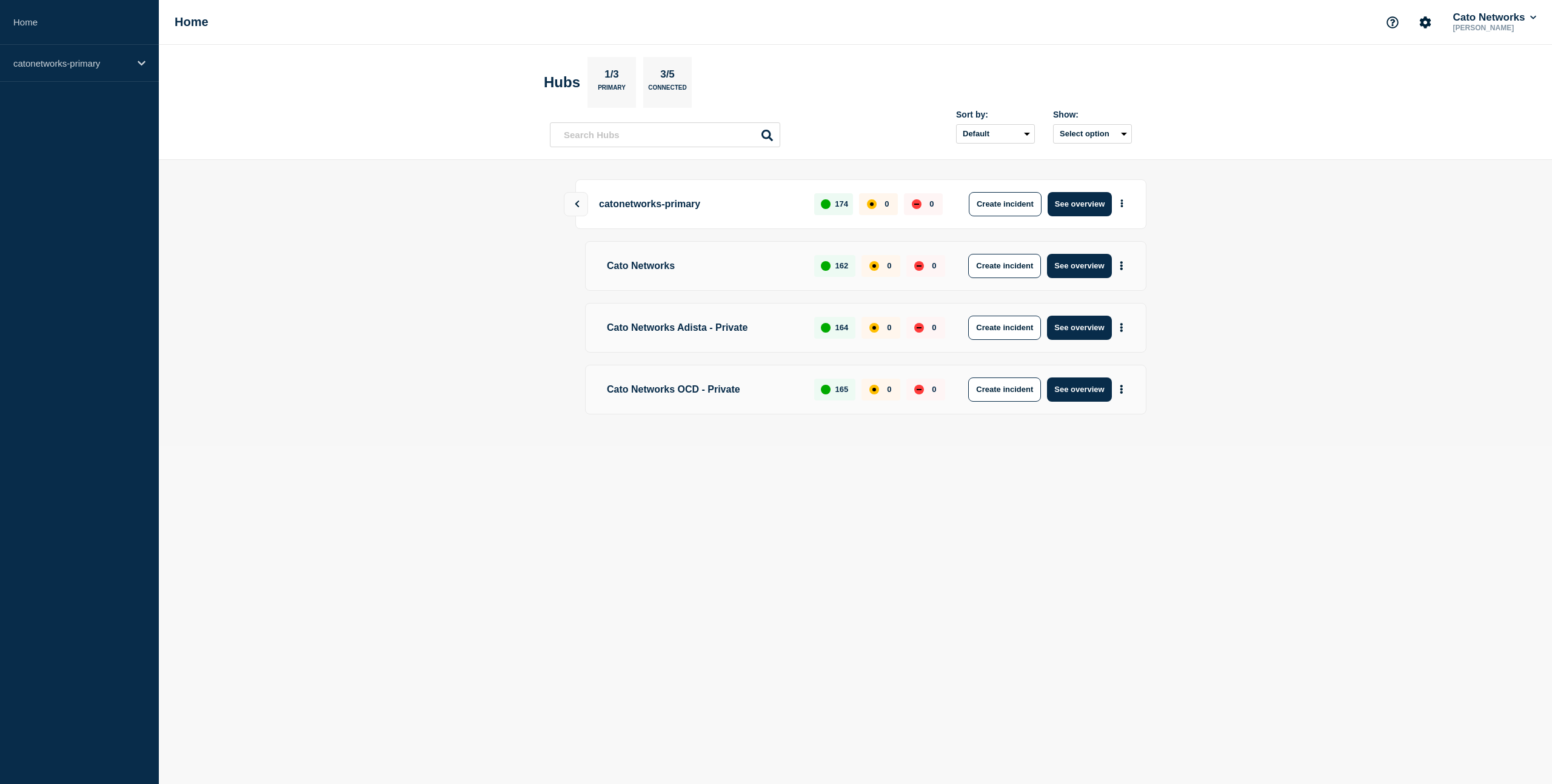
click at [747, 267] on p "Cato Networks" at bounding box center [701, 266] width 198 height 24
click at [1089, 267] on button "See overview" at bounding box center [1078, 266] width 64 height 24
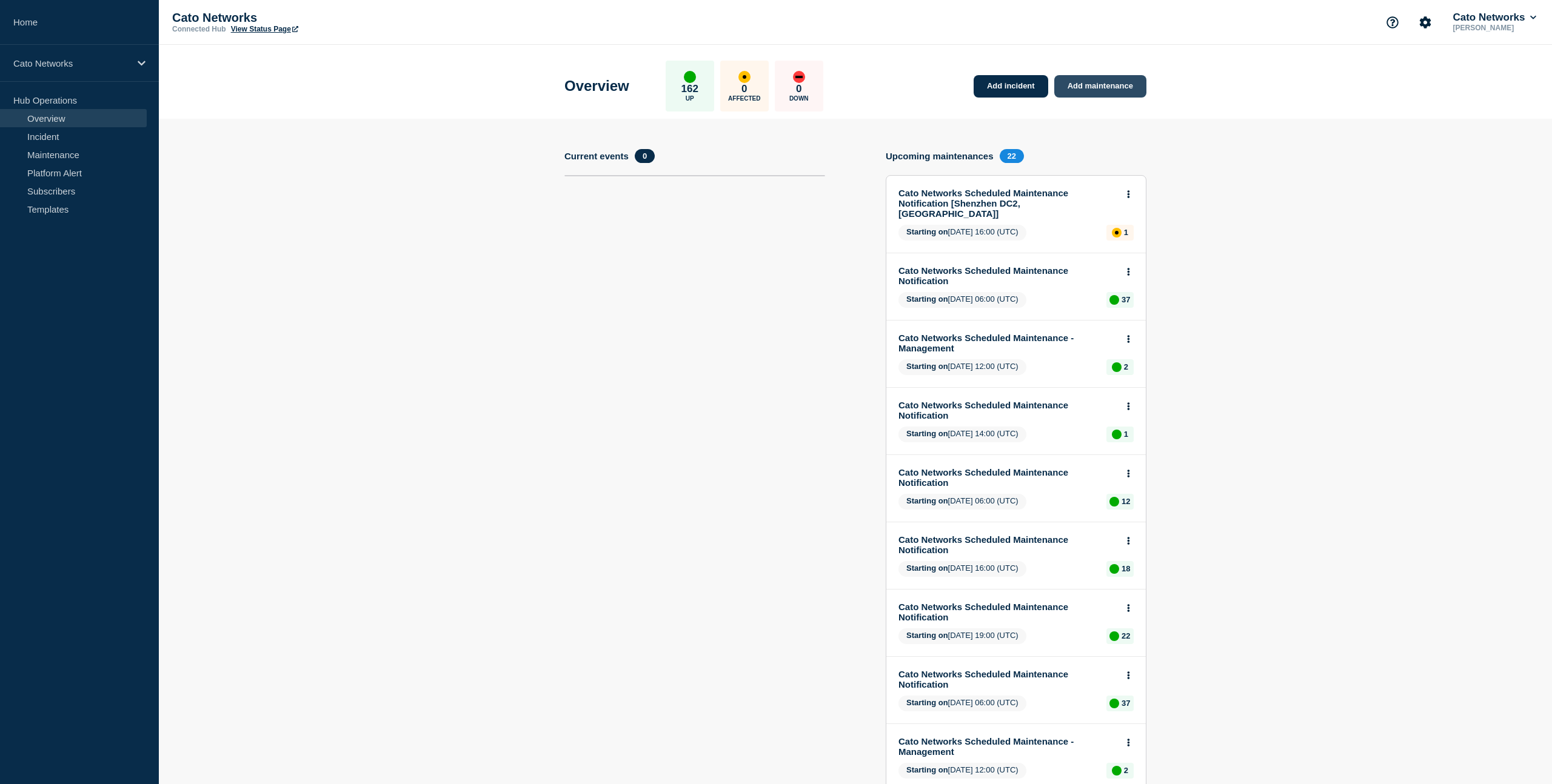
click at [1091, 87] on link "Add maintenance" at bounding box center [1100, 86] width 92 height 22
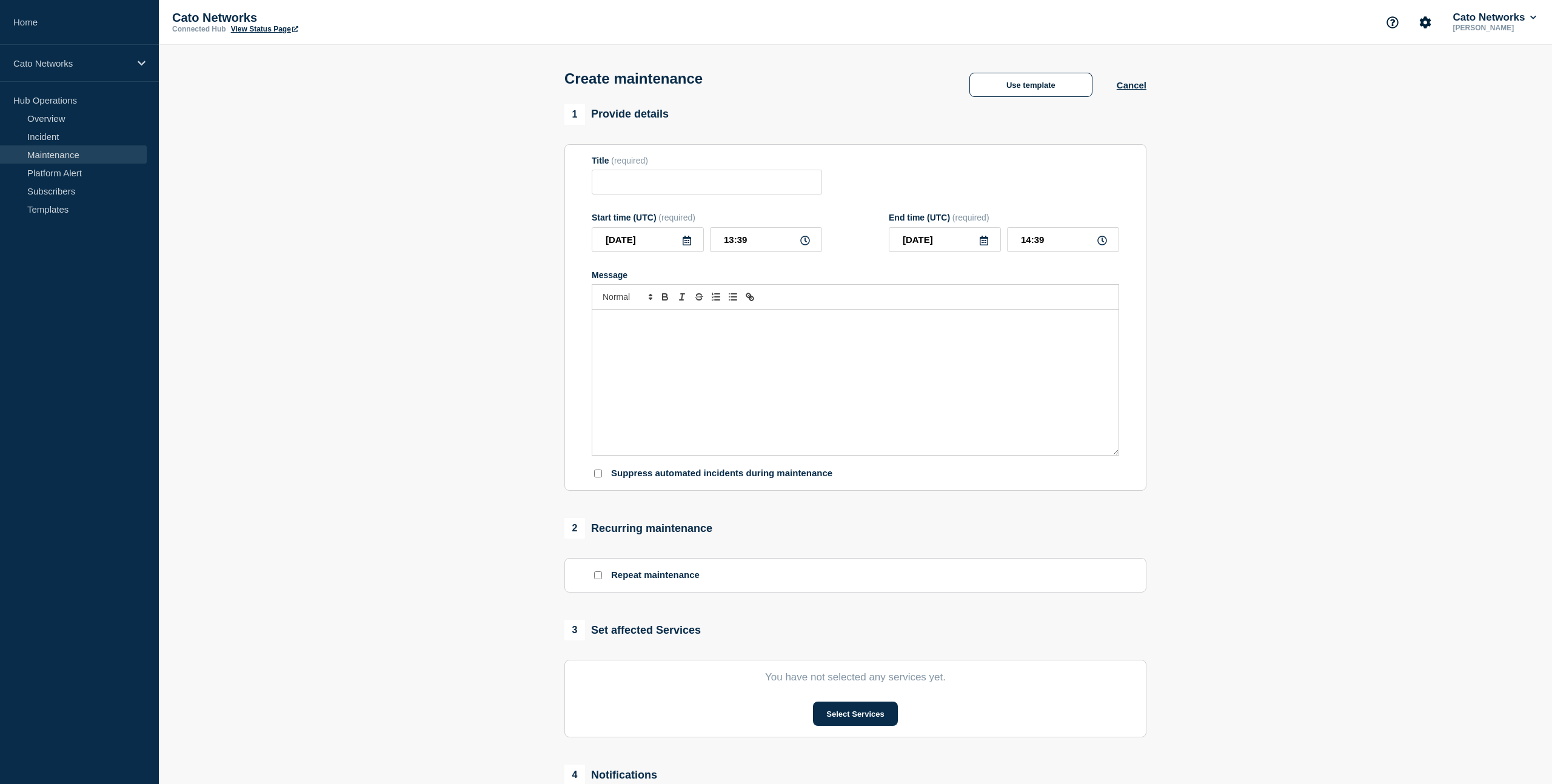
click at [885, 379] on div "Message" at bounding box center [856, 382] width 527 height 145
click at [997, 91] on button "Use template" at bounding box center [1031, 85] width 123 height 24
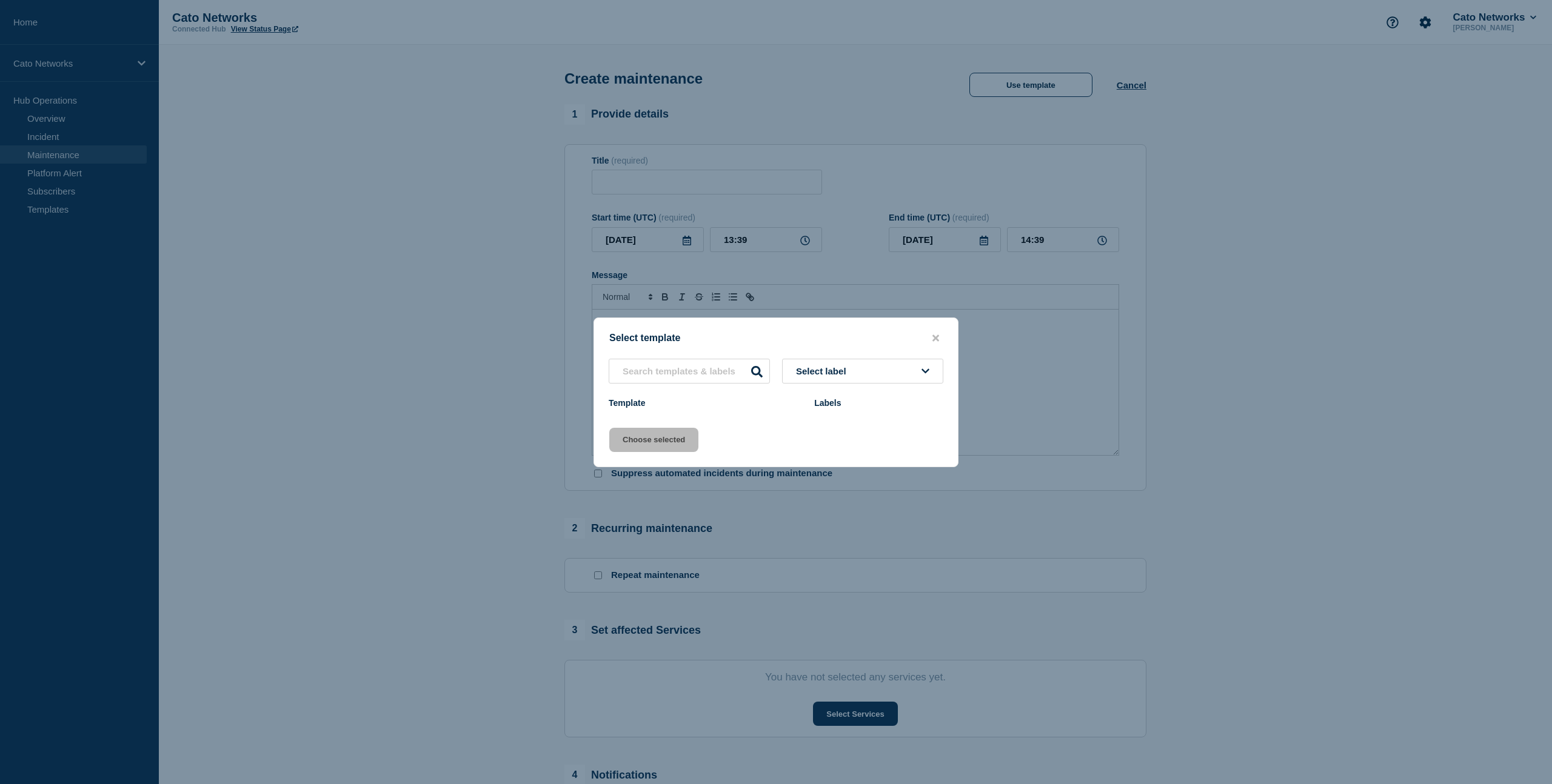
click at [867, 371] on button "Select label" at bounding box center [863, 371] width 161 height 25
click at [936, 335] on icon "close button" at bounding box center [935, 338] width 7 height 7
